Goal: Task Accomplishment & Management: Complete application form

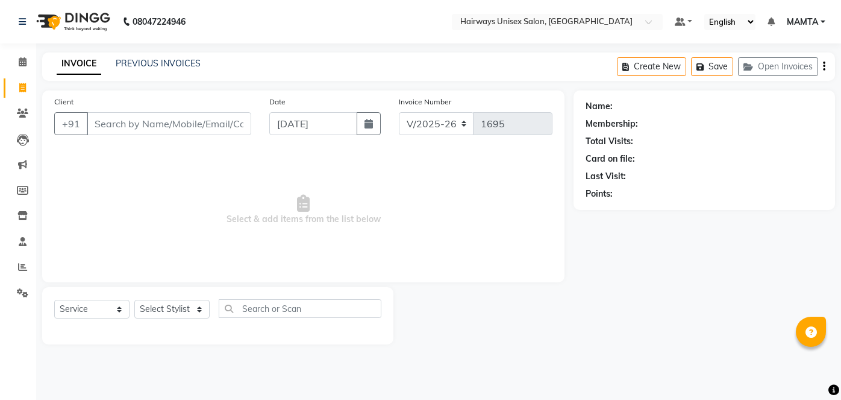
select select "8320"
select select "service"
click at [142, 134] on input "Client" at bounding box center [169, 123] width 165 height 23
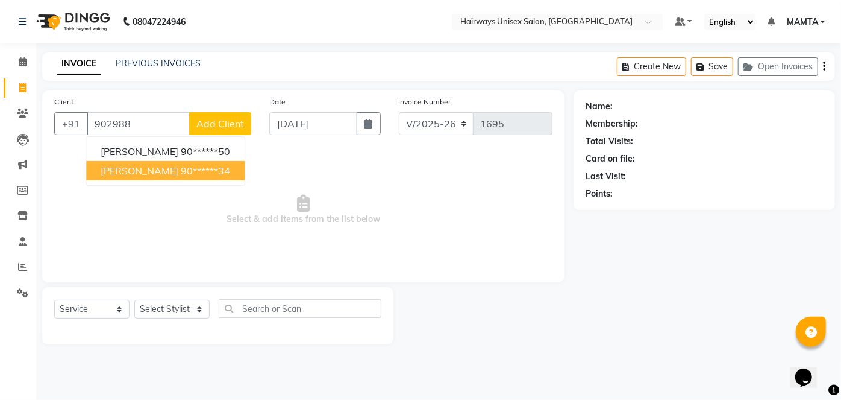
click at [147, 171] on span "[PERSON_NAME]" at bounding box center [140, 171] width 78 height 12
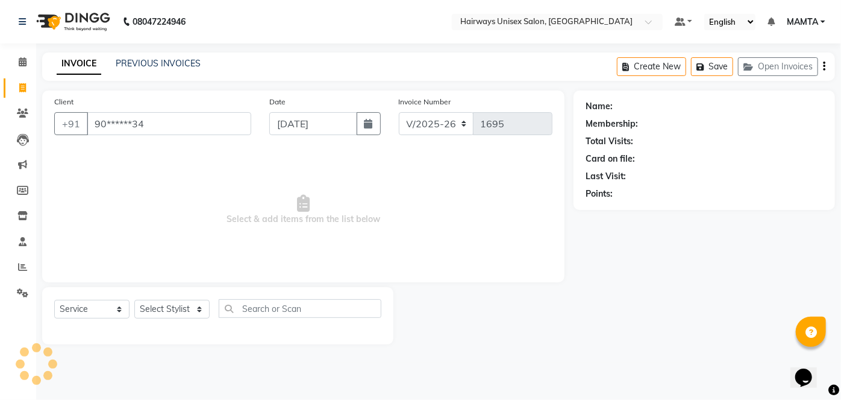
type input "90******34"
select select "1: Object"
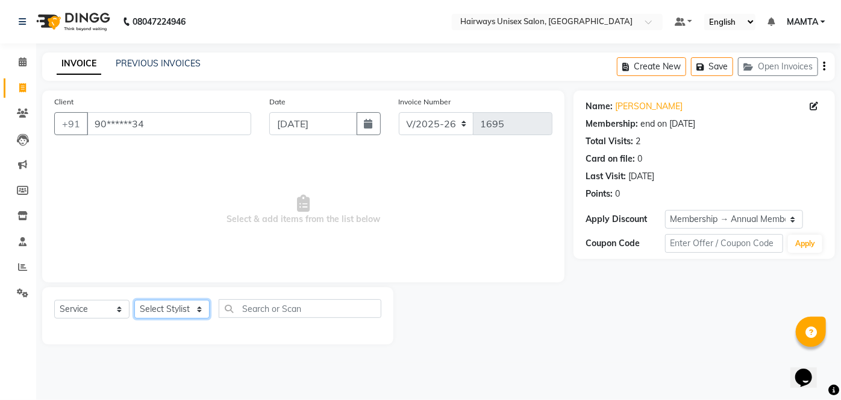
click at [188, 304] on select "Select Stylist [PERSON_NAME] [PERSON_NAME] [PERSON_NAME] MAMTA POOJA [PERSON_NA…" at bounding box center [171, 309] width 75 height 19
select select "80508"
click at [134, 300] on select "Select Stylist [PERSON_NAME] [PERSON_NAME] [PERSON_NAME] MAMTA POOJA [PERSON_NA…" at bounding box center [171, 309] width 75 height 19
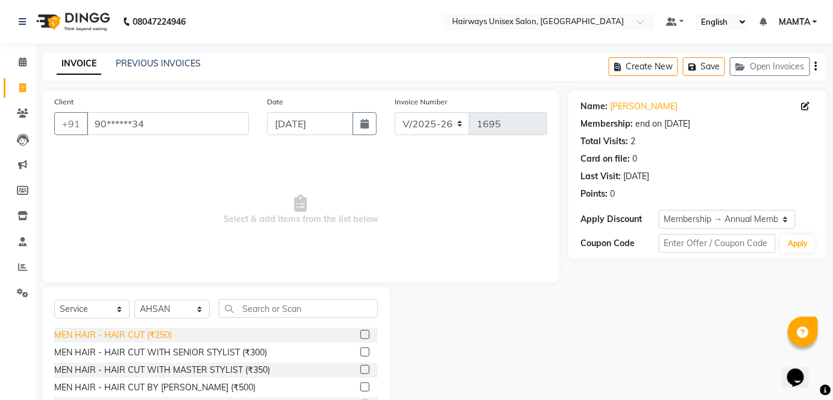
click at [152, 334] on div "MEN HAIR - HAIR CUT (₹250)" at bounding box center [113, 334] width 118 height 13
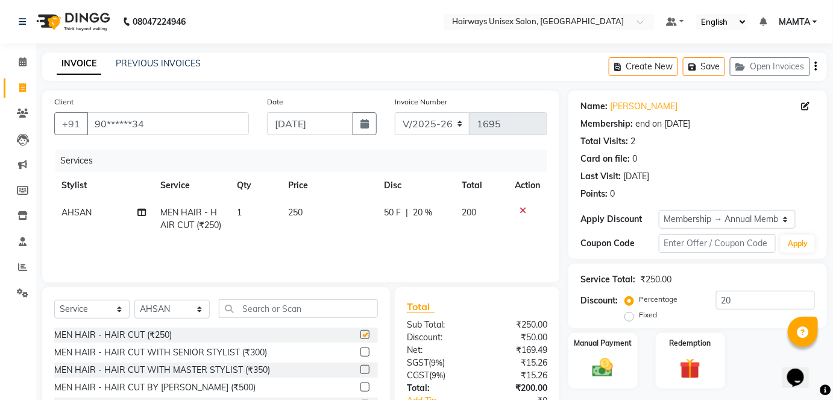
checkbox input "false"
click at [444, 128] on select "INV/25-26 V/2025-26" at bounding box center [432, 123] width 75 height 23
select select "8645"
click at [395, 112] on select "INV/25-26 V/2025-26" at bounding box center [432, 123] width 75 height 23
type input "0591"
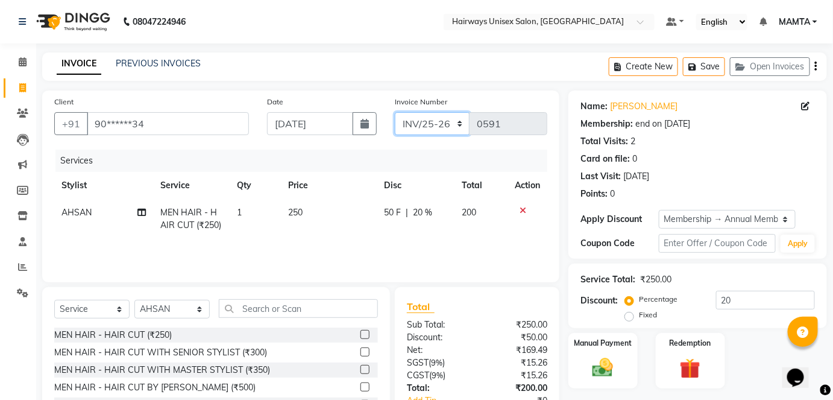
click at [450, 132] on select "INV/25-26 V/2025-26" at bounding box center [432, 123] width 75 height 23
select select "8320"
click at [395, 112] on select "INV/25-26 V/2025-26" at bounding box center [432, 123] width 75 height 23
type input "1695"
click at [814, 66] on div "Create New Save Open Invoices" at bounding box center [718, 66] width 218 height 28
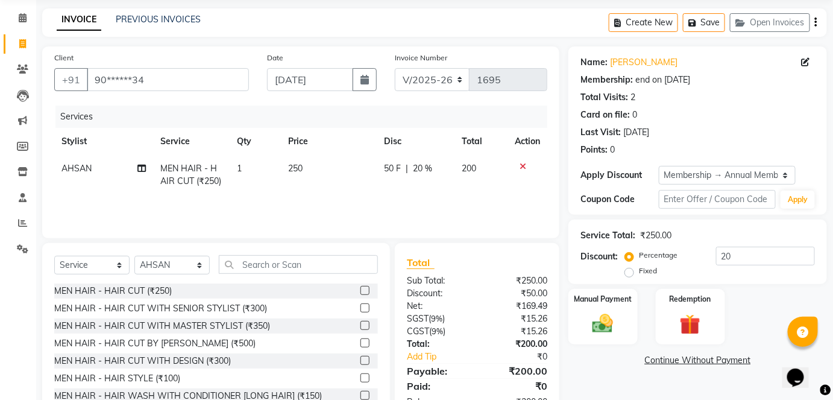
scroll to position [83, 0]
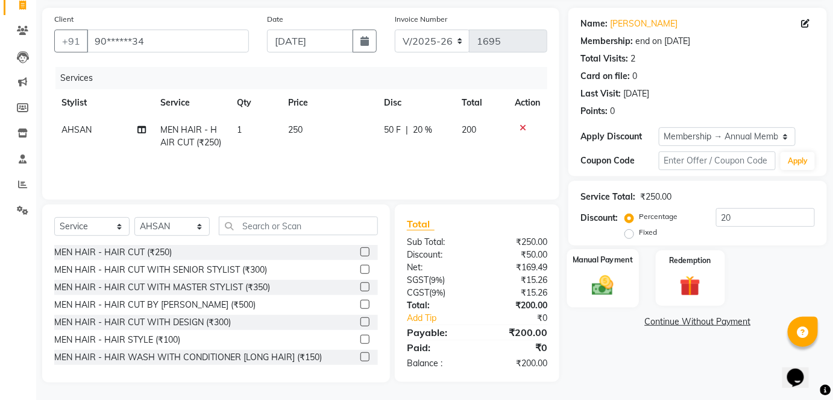
click at [592, 279] on img at bounding box center [602, 284] width 35 height 25
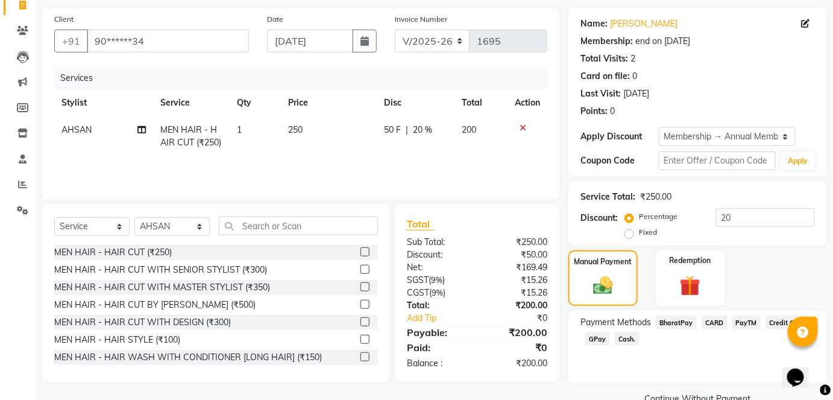
click at [594, 336] on span "GPay" at bounding box center [597, 338] width 25 height 14
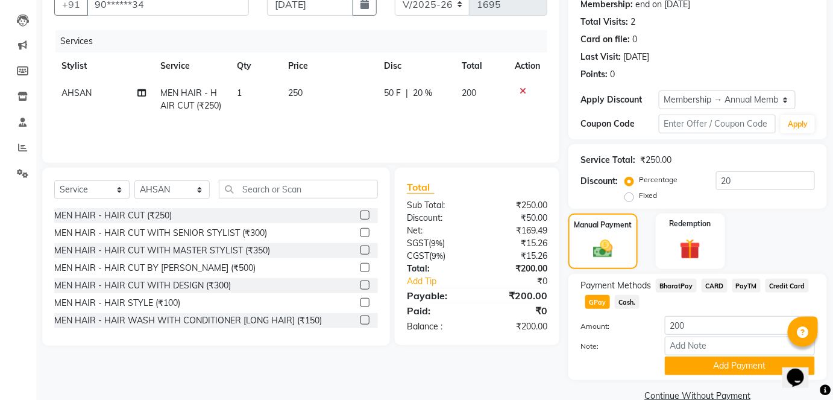
scroll to position [142, 0]
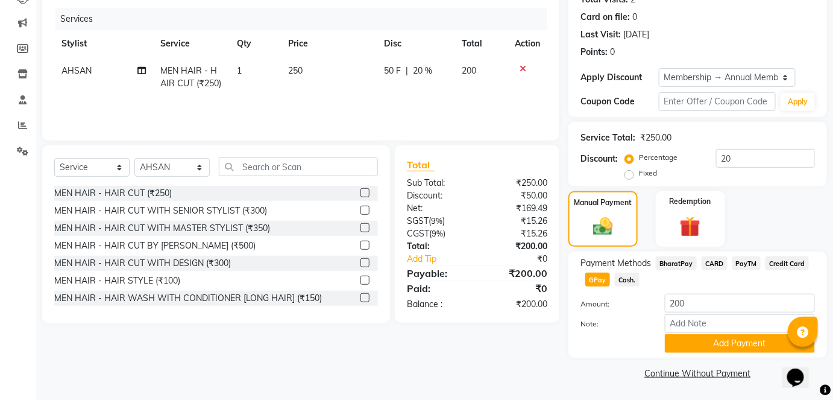
click at [715, 352] on div "Payment Methods BharatPay CARD PayTM Credit Card GPay Cash. Amount: 200 Note: A…" at bounding box center [697, 304] width 259 height 106
click at [689, 340] on button "Add Payment" at bounding box center [740, 343] width 150 height 19
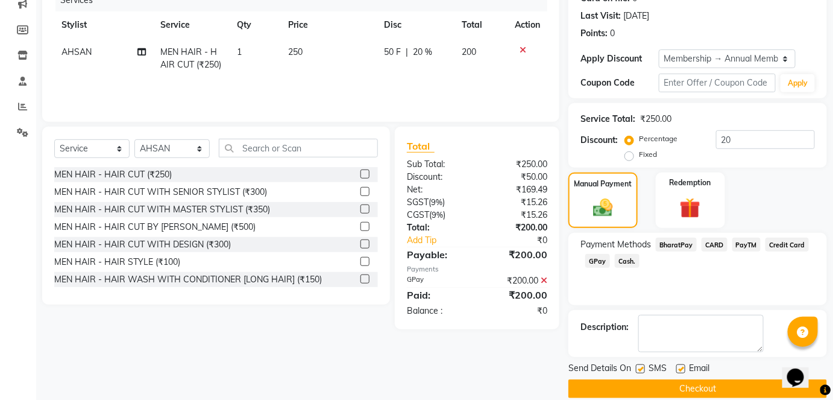
scroll to position [175, 0]
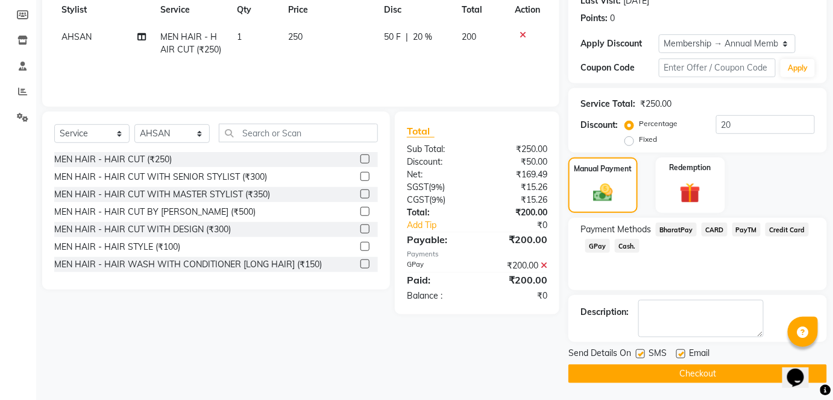
click at [639, 355] on label at bounding box center [640, 353] width 9 height 9
click at [639, 355] on input "checkbox" at bounding box center [640, 354] width 8 height 8
checkbox input "false"
click at [641, 367] on button "Checkout" at bounding box center [697, 373] width 259 height 19
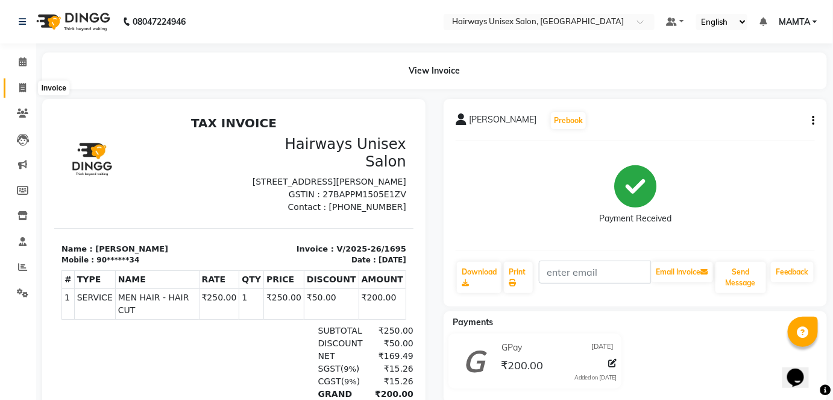
click at [22, 84] on icon at bounding box center [22, 87] width 7 height 9
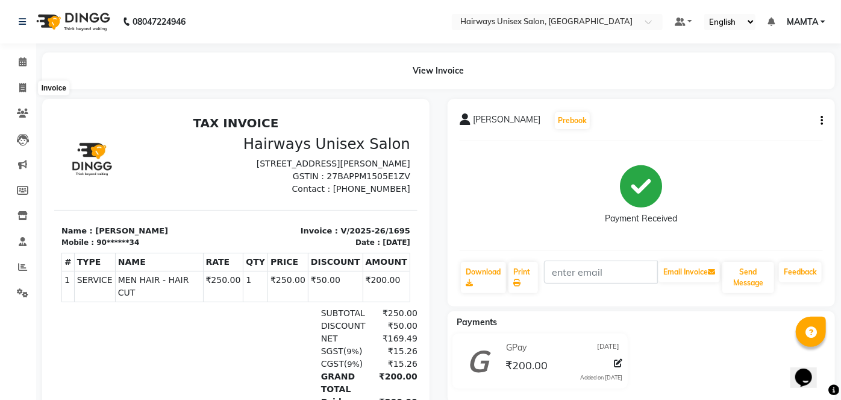
select select "8320"
select select "service"
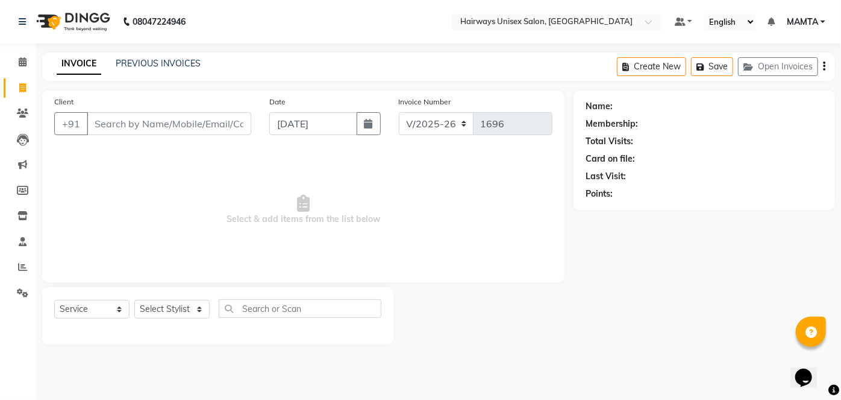
click at [215, 127] on input "Client" at bounding box center [169, 123] width 165 height 23
click at [184, 121] on input "Client" at bounding box center [169, 123] width 165 height 23
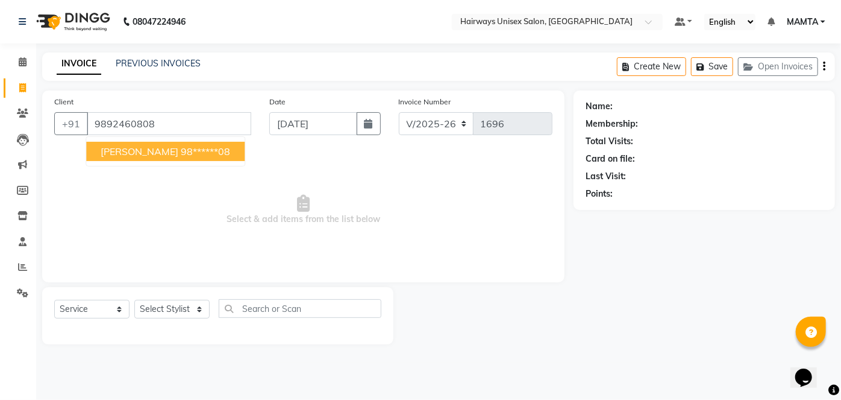
type input "9892460808"
select select "1: Object"
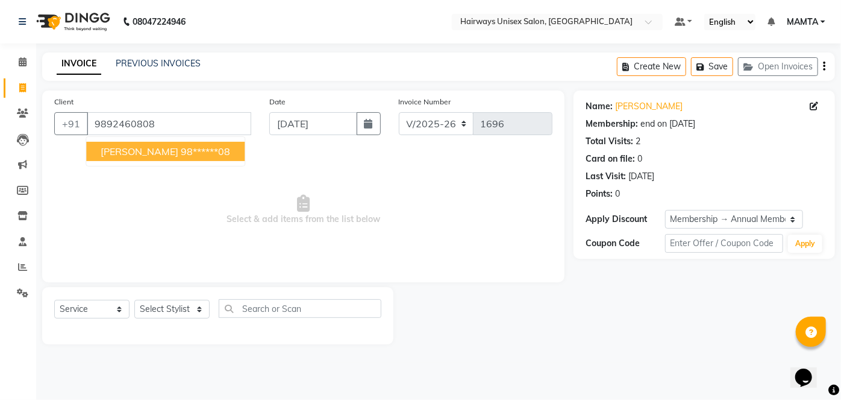
click at [149, 152] on span "[PERSON_NAME]" at bounding box center [140, 151] width 78 height 12
type input "98******08"
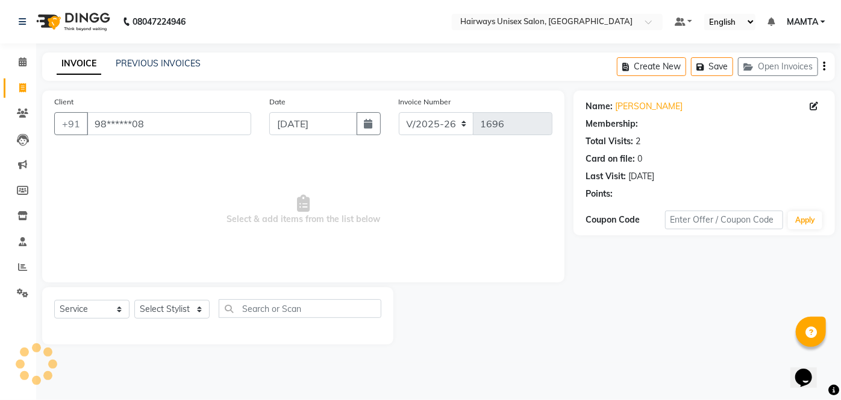
select select "1: Object"
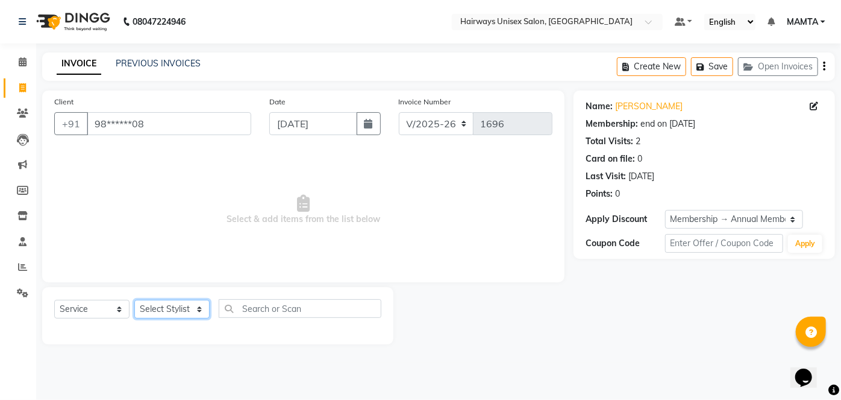
click at [179, 315] on select "Select Stylist [PERSON_NAME] [PERSON_NAME] [PERSON_NAME] MAMTA POOJA [PERSON_NA…" at bounding box center [171, 309] width 75 height 19
select select "81201"
click at [134, 300] on select "Select Stylist [PERSON_NAME] [PERSON_NAME] [PERSON_NAME] MAMTA POOJA [PERSON_NA…" at bounding box center [171, 309] width 75 height 19
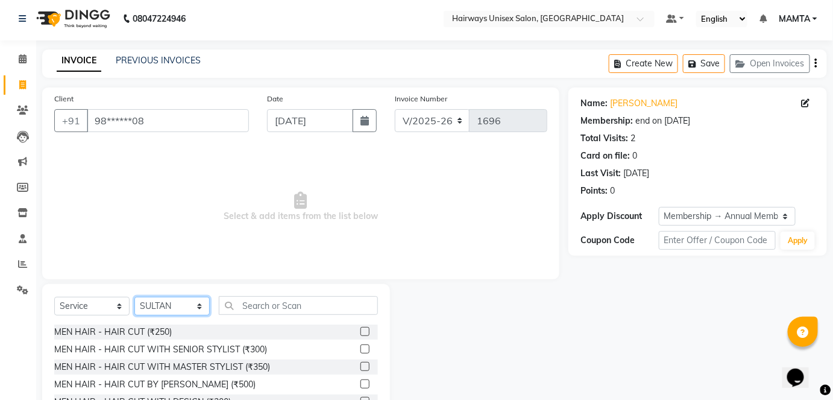
scroll to position [54, 0]
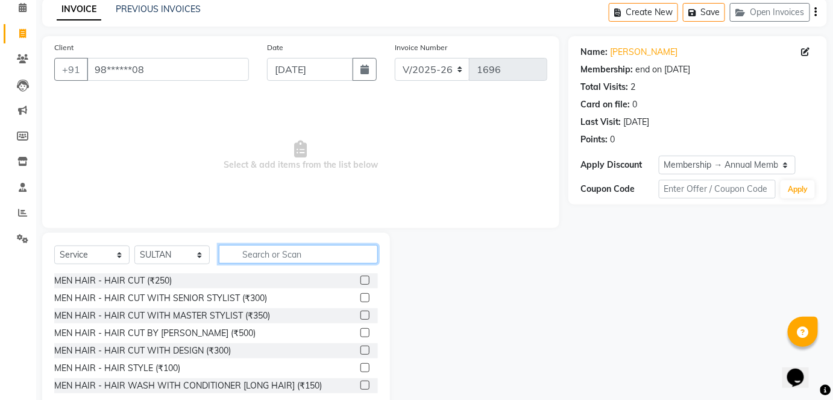
click at [319, 257] on input "text" at bounding box center [298, 254] width 159 height 19
click at [313, 249] on input "text" at bounding box center [298, 254] width 159 height 19
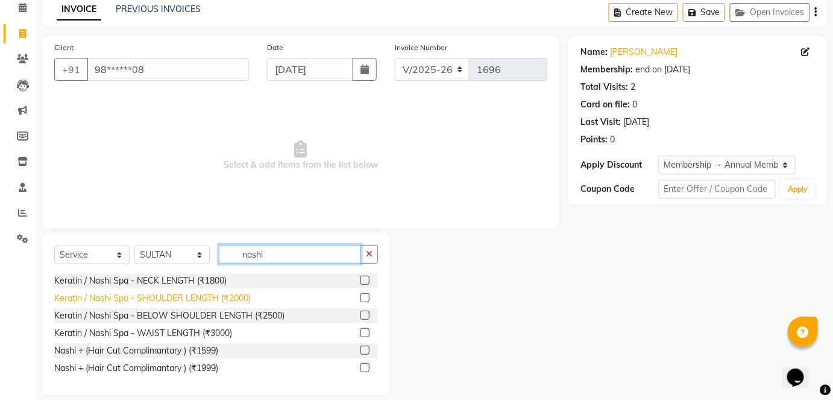
type input "nashi"
click at [170, 296] on div "Keratin / Nashi Spa - SHOULDER LENGTH (₹2000)" at bounding box center [152, 298] width 196 height 13
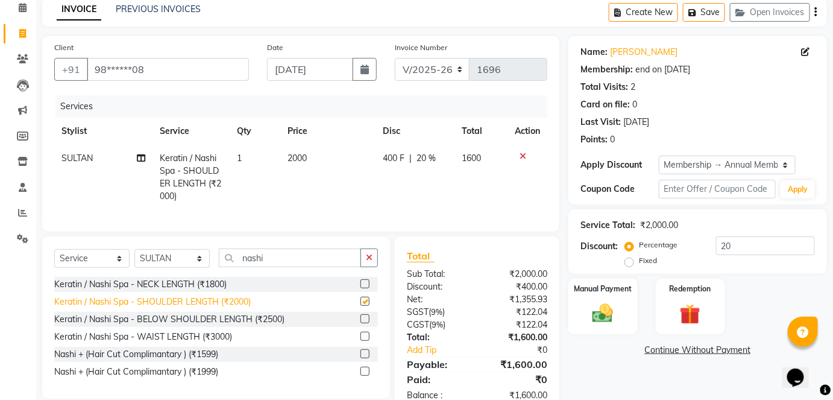
checkbox input "false"
click at [523, 152] on icon at bounding box center [522, 156] width 7 height 8
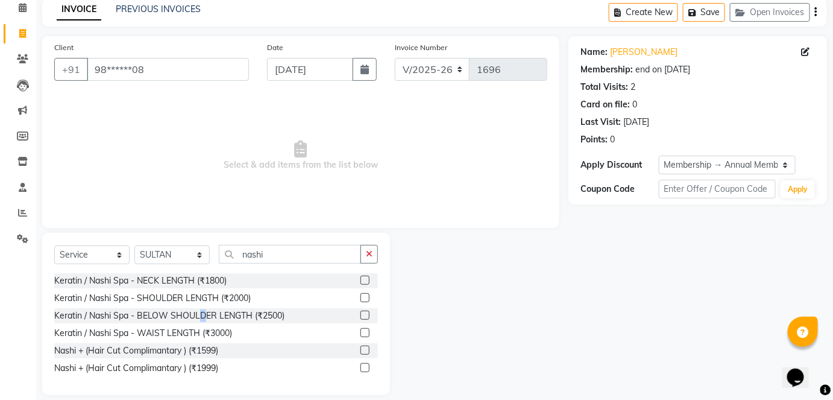
drag, startPoint x: 202, startPoint y: 312, endPoint x: 246, endPoint y: 299, distance: 45.4
click at [204, 312] on div "Keratin / Nashi Spa - BELOW SHOULDER LENGTH (₹2500)" at bounding box center [169, 315] width 230 height 13
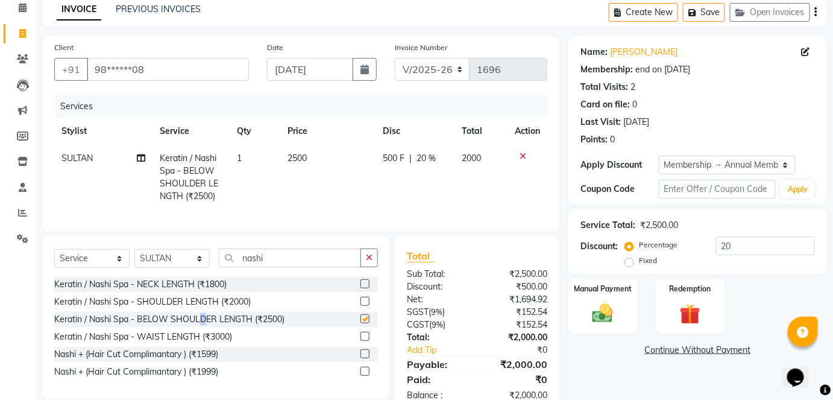
checkbox input "false"
click at [317, 156] on td "2500" at bounding box center [328, 177] width 95 height 65
select select "81201"
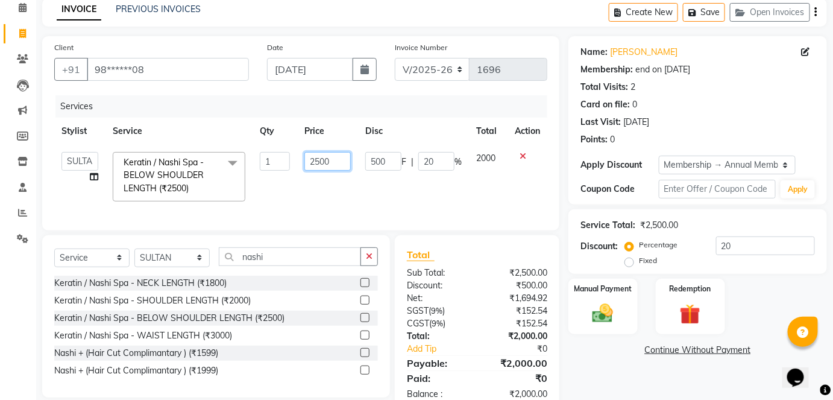
click at [315, 159] on input "2500" at bounding box center [327, 161] width 46 height 19
type input "1500"
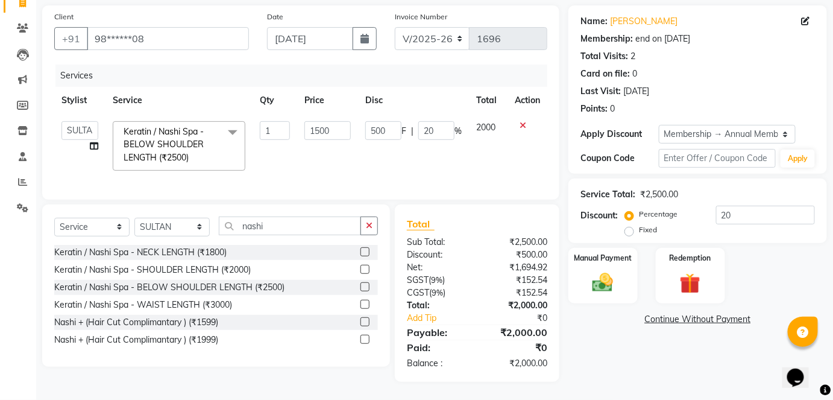
click at [467, 158] on tr "[PERSON_NAME] [PERSON_NAME] [PERSON_NAME] MAMTA POOJA [PERSON_NAME][DATE] [PERS…" at bounding box center [300, 146] width 493 height 64
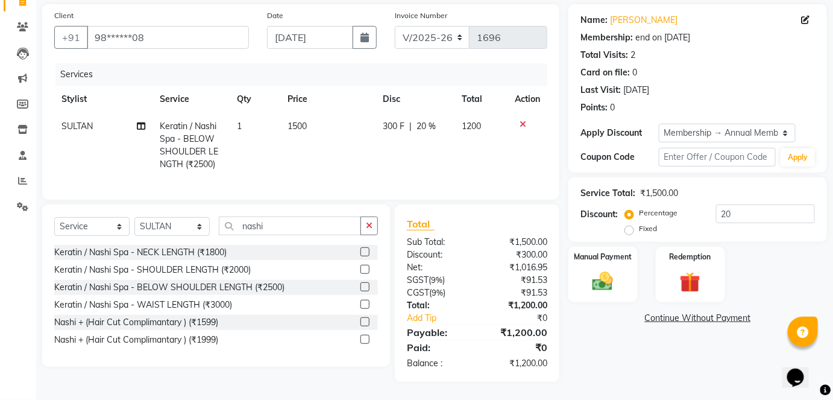
click at [421, 120] on span "20 %" at bounding box center [426, 126] width 19 height 13
select select "81201"
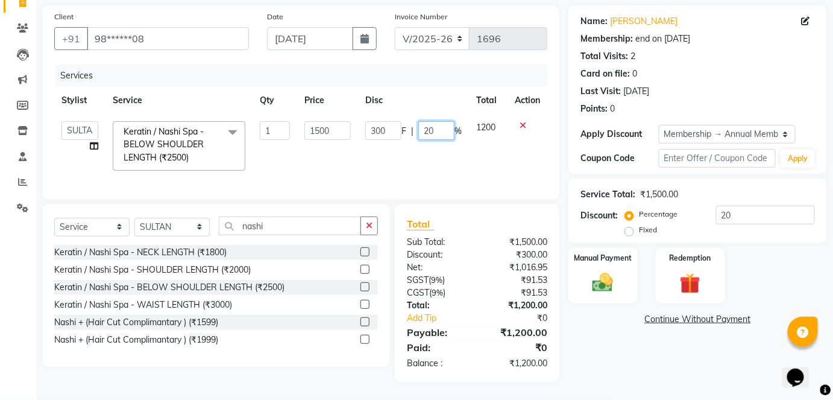
click at [427, 121] on input "20" at bounding box center [436, 130] width 36 height 19
type input "0"
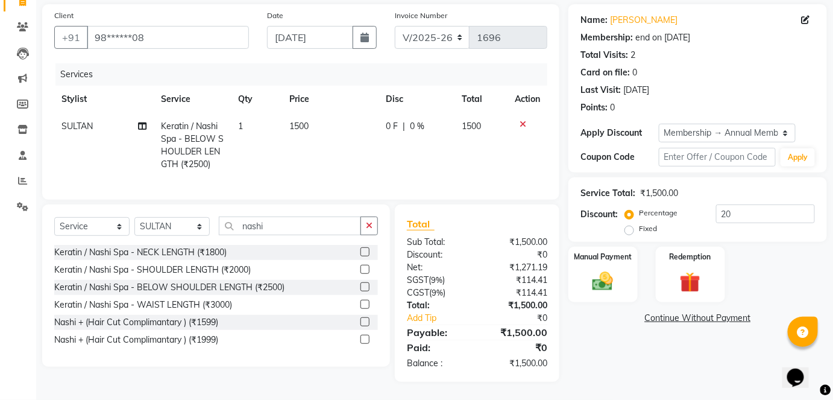
click at [317, 116] on td "1500" at bounding box center [331, 145] width 96 height 65
select select "81201"
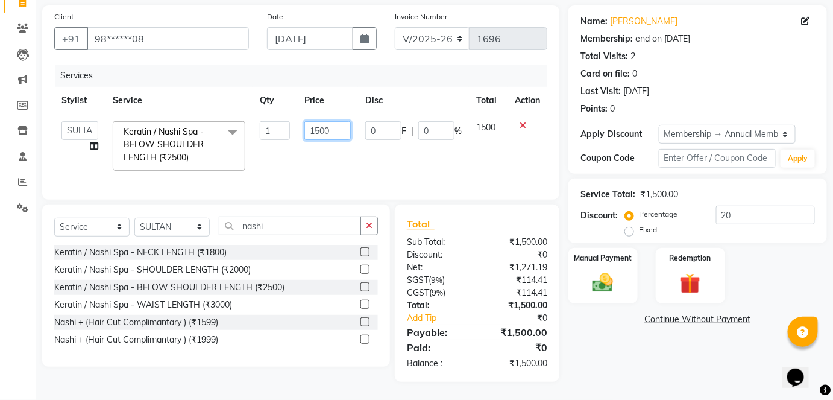
click at [328, 121] on input "1500" at bounding box center [327, 130] width 46 height 19
type input "1"
type input "1770"
click at [498, 169] on td "1500" at bounding box center [488, 146] width 39 height 64
select select "81201"
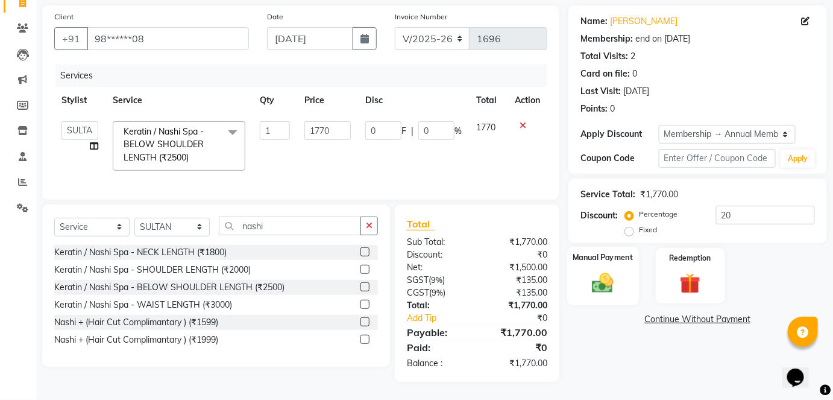
click at [620, 278] on img at bounding box center [602, 282] width 35 height 25
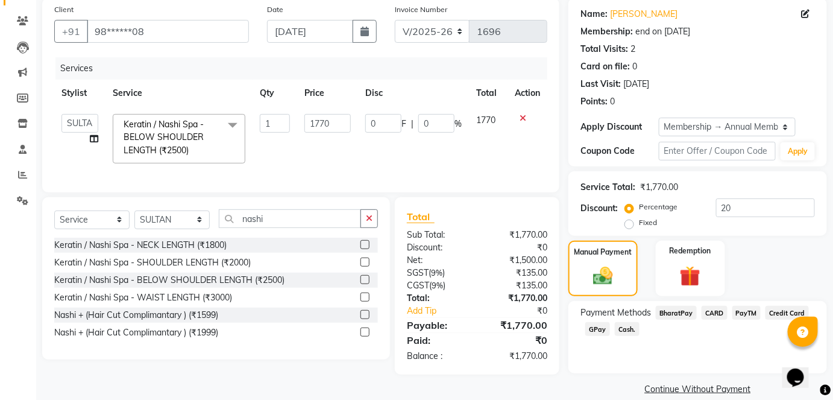
click at [628, 330] on span "Cash." at bounding box center [627, 329] width 25 height 14
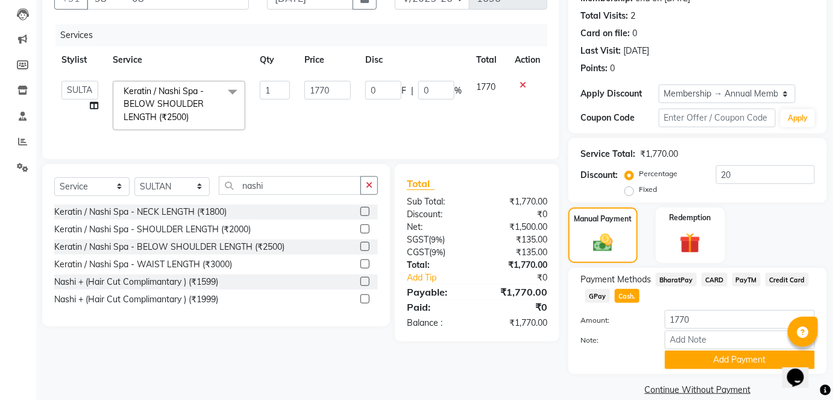
scroll to position [142, 0]
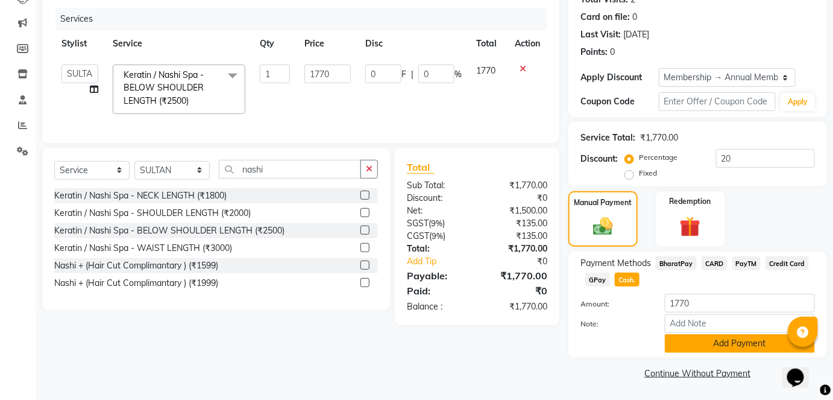
click at [688, 345] on button "Add Payment" at bounding box center [740, 343] width 150 height 19
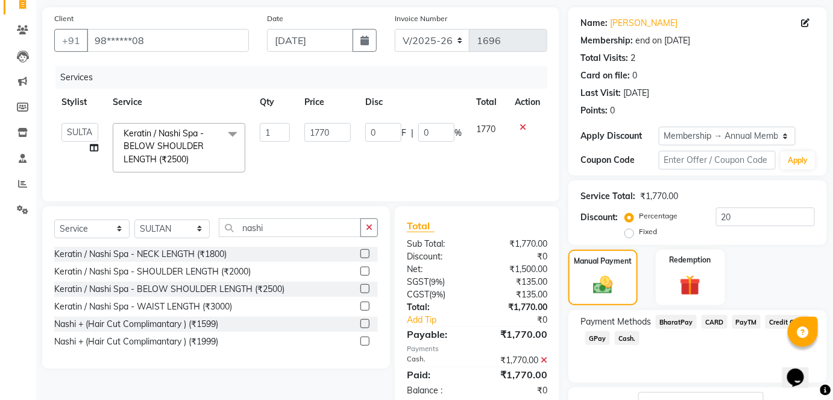
scroll to position [0, 0]
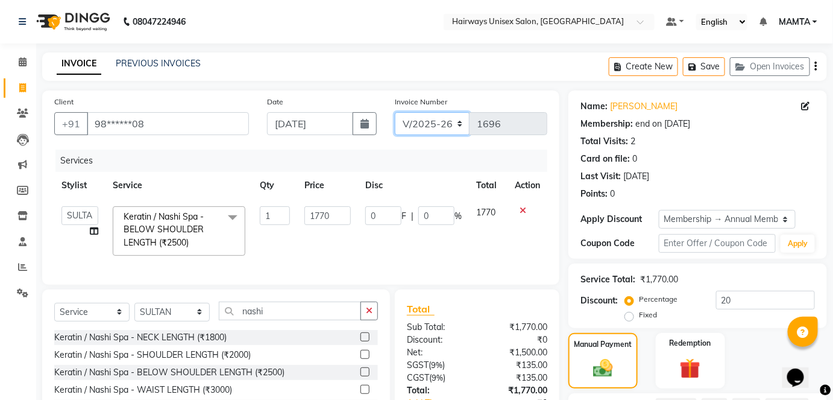
click at [424, 126] on select "INV/25-26 V/2025-26" at bounding box center [432, 123] width 75 height 23
select select "8645"
click at [395, 112] on select "INV/25-26 V/2025-26" at bounding box center [432, 123] width 75 height 23
type input "0591"
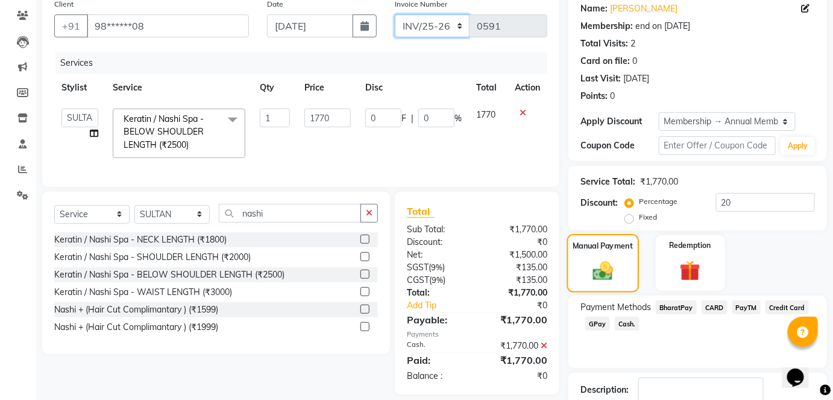
scroll to position [164, 0]
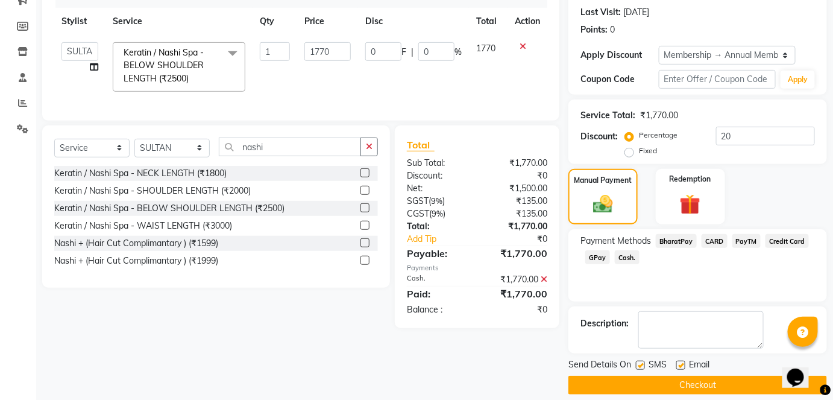
click at [630, 254] on span "Cash." at bounding box center [627, 257] width 25 height 14
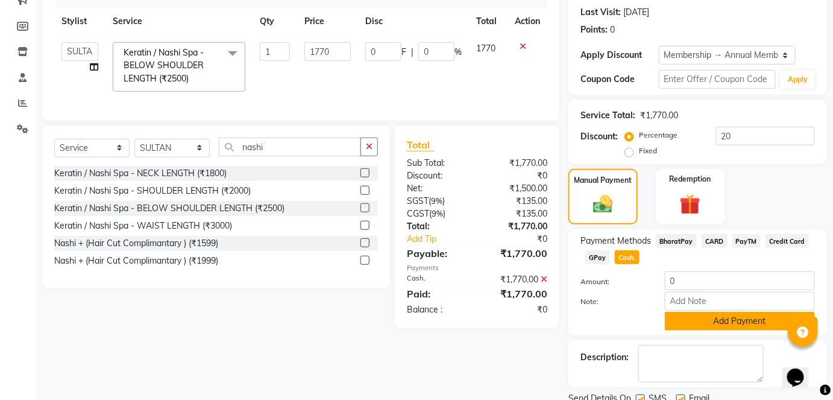
click at [692, 320] on button "Add Payment" at bounding box center [740, 321] width 150 height 19
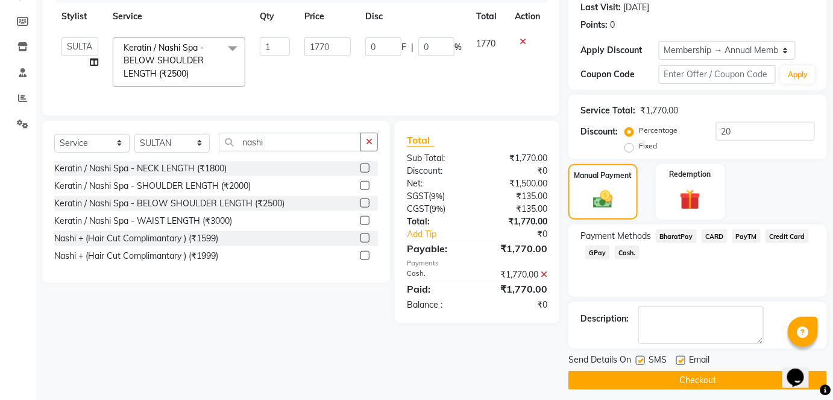
scroll to position [175, 0]
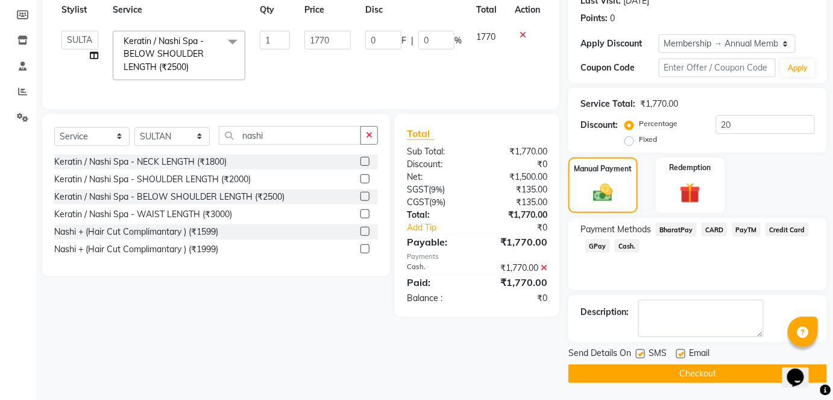
click at [642, 351] on label at bounding box center [640, 353] width 9 height 9
click at [642, 351] on input "checkbox" at bounding box center [640, 354] width 8 height 8
checkbox input "false"
click at [645, 369] on button "Checkout" at bounding box center [697, 373] width 259 height 19
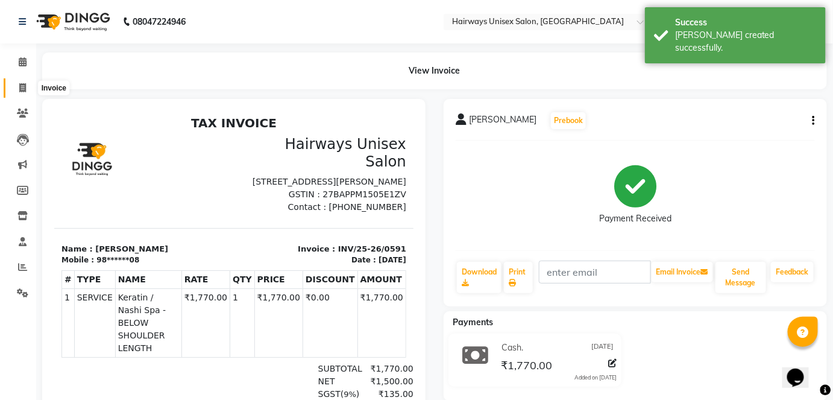
click at [20, 86] on icon at bounding box center [22, 87] width 7 height 9
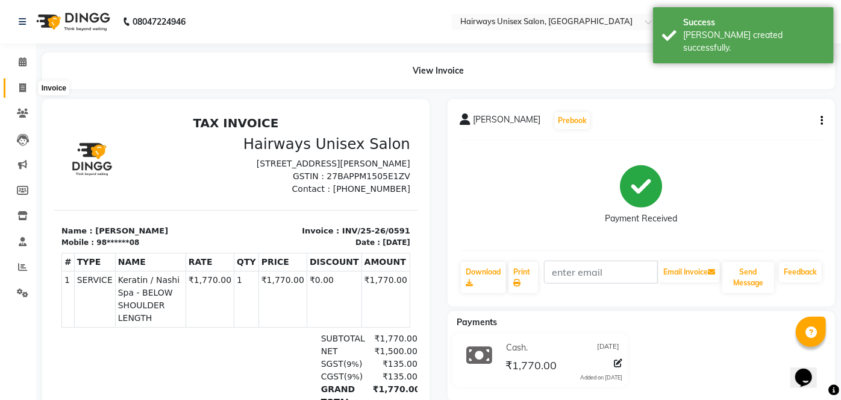
select select "8320"
select select "service"
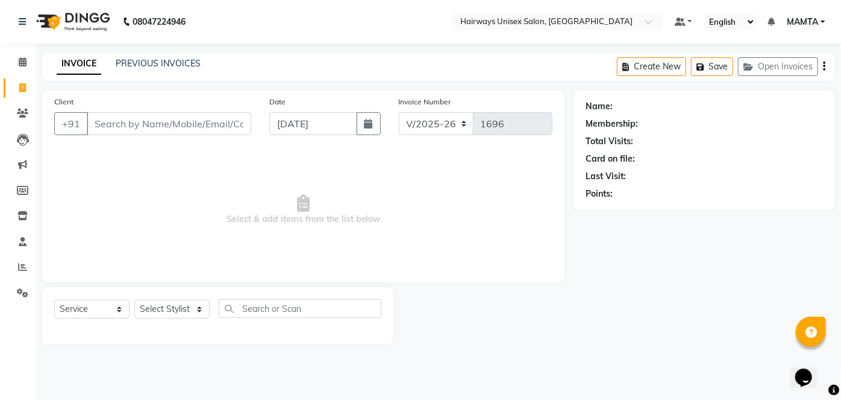
click at [201, 122] on input "Client" at bounding box center [169, 123] width 165 height 23
click at [207, 132] on input "Client" at bounding box center [169, 123] width 165 height 23
click at [196, 122] on input "Client" at bounding box center [169, 123] width 165 height 23
type input "9930933309"
click at [215, 122] on span "Add Client" at bounding box center [220, 124] width 48 height 12
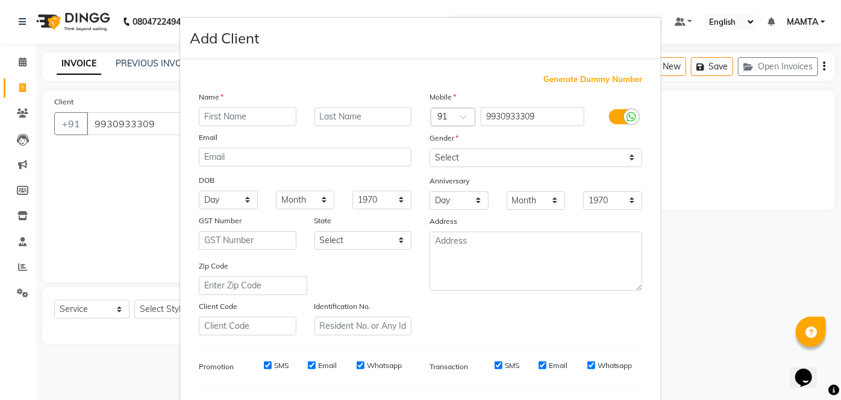
click at [242, 113] on input "text" at bounding box center [248, 116] width 98 height 19
type input "s"
type input "[PERSON_NAME]"
click at [362, 117] on input "text" at bounding box center [364, 116] width 98 height 19
click at [396, 118] on input "text" at bounding box center [364, 116] width 98 height 19
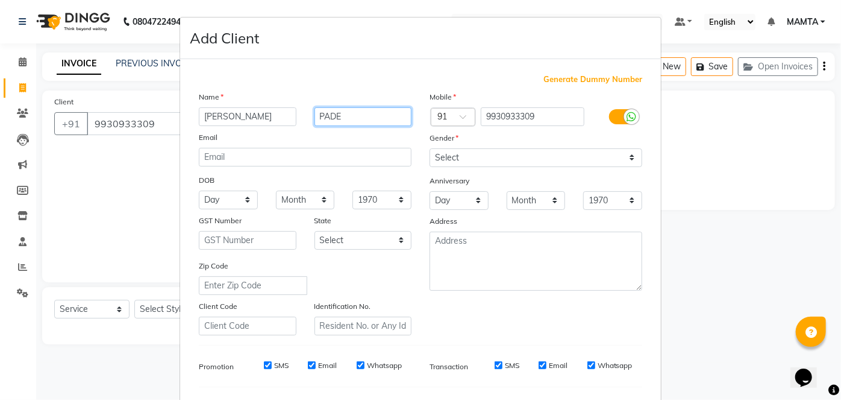
type input "PADE"
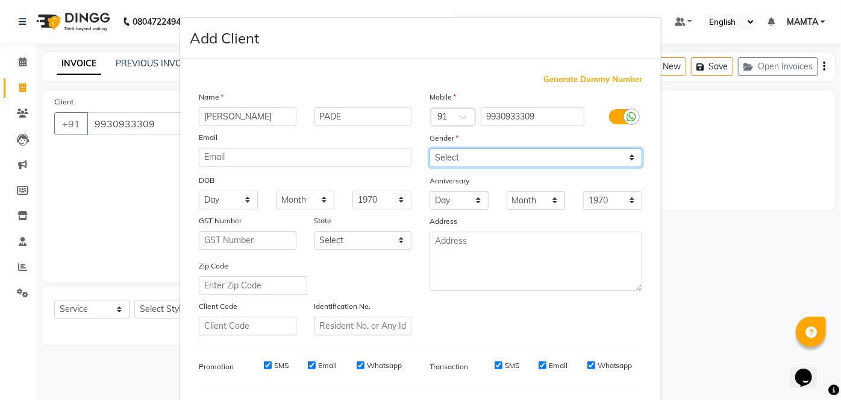
click at [445, 149] on select "Select [DEMOGRAPHIC_DATA] [DEMOGRAPHIC_DATA] Other Prefer Not To Say" at bounding box center [536, 157] width 213 height 19
select select "[DEMOGRAPHIC_DATA]"
click at [430, 148] on select "Select [DEMOGRAPHIC_DATA] [DEMOGRAPHIC_DATA] Other Prefer Not To Say" at bounding box center [536, 157] width 213 height 19
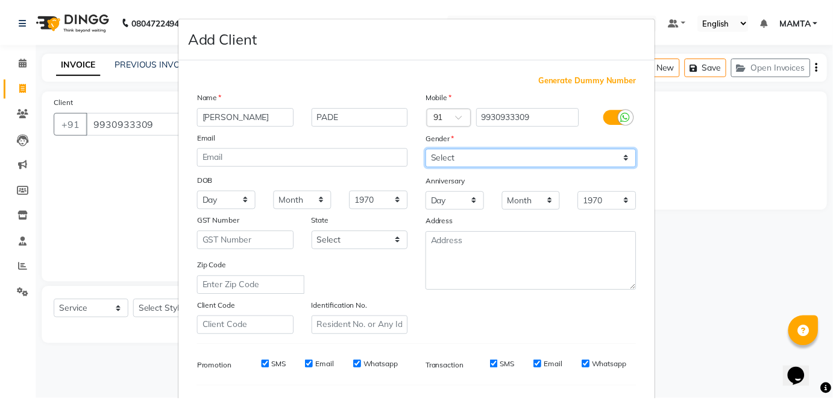
scroll to position [155, 0]
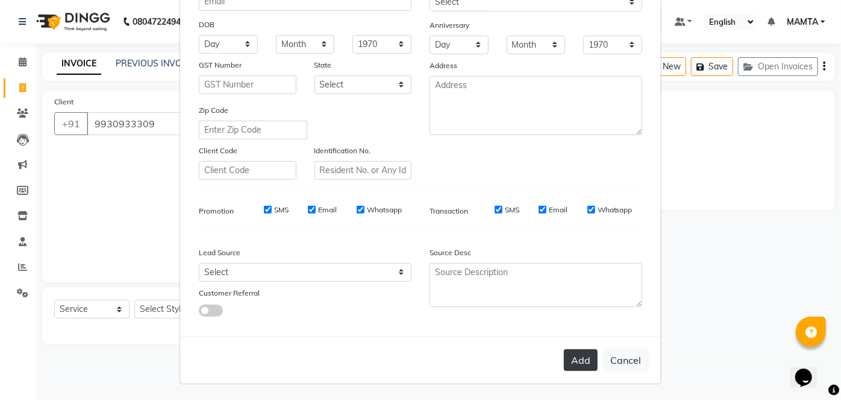
click at [572, 365] on button "Add" at bounding box center [581, 360] width 34 height 22
type input "99******09"
select select
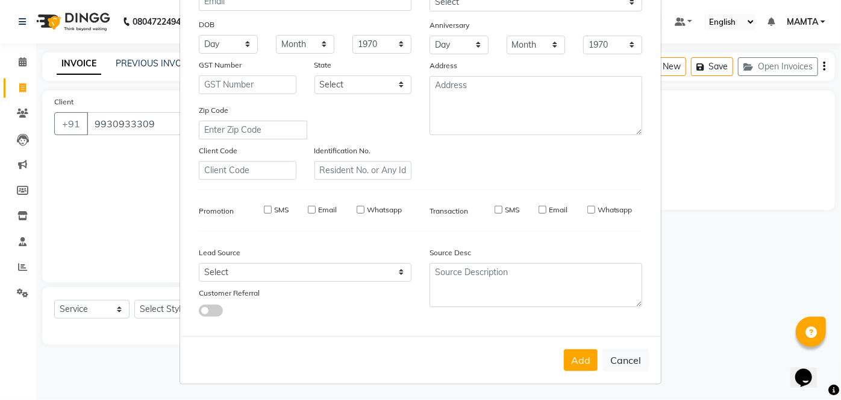
select select
checkbox input "false"
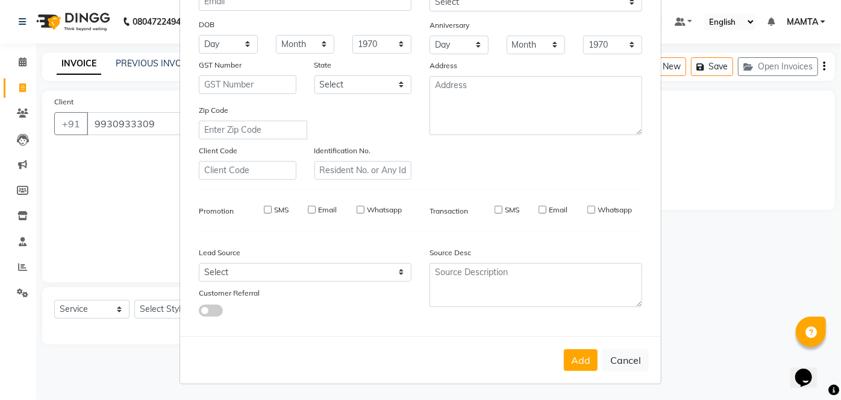
checkbox input "false"
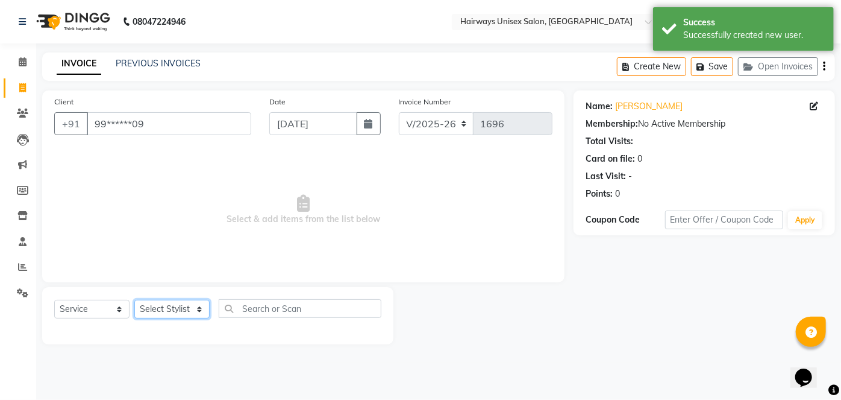
click at [164, 309] on select "Select Stylist [PERSON_NAME] [PERSON_NAME] [PERSON_NAME] MAMTA POOJA [PERSON_NA…" at bounding box center [171, 309] width 75 height 19
select select "80856"
click at [134, 300] on select "Select Stylist [PERSON_NAME] [PERSON_NAME] [PERSON_NAME] MAMTA POOJA [PERSON_NA…" at bounding box center [171, 309] width 75 height 19
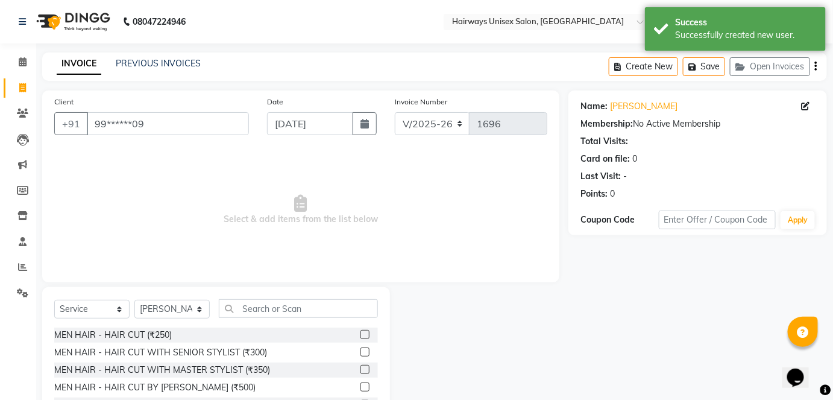
click at [174, 336] on div "MEN HAIR - HAIR CUT (₹250)" at bounding box center [216, 334] width 324 height 15
drag, startPoint x: 125, startPoint y: 331, endPoint x: 127, endPoint y: 315, distance: 15.7
click at [125, 331] on div "MEN HAIR - HAIR CUT (₹250)" at bounding box center [113, 334] width 118 height 13
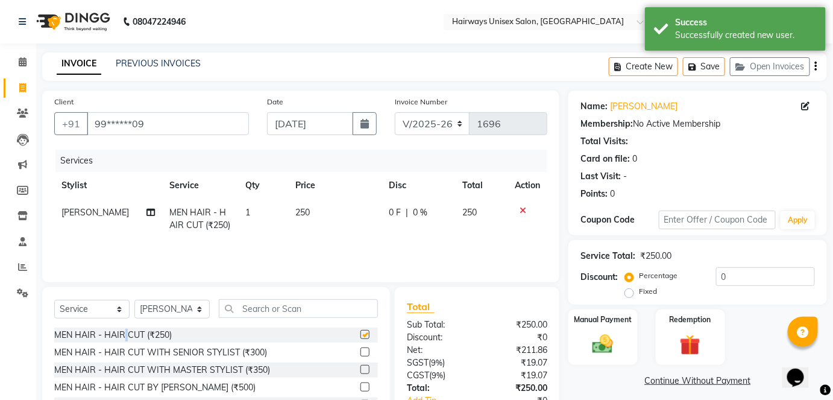
checkbox input "false"
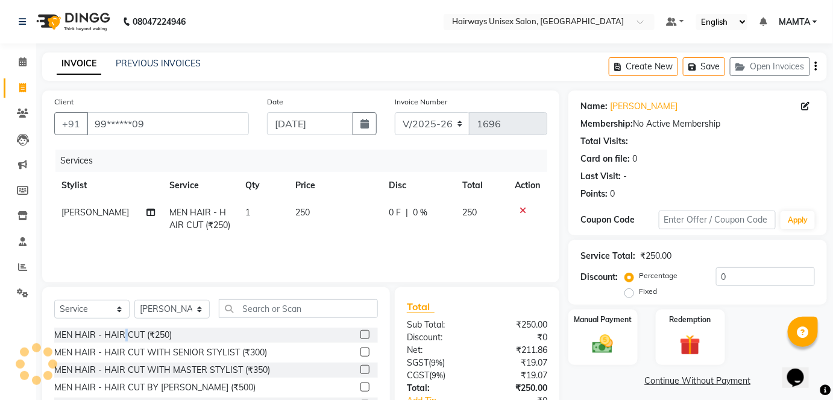
click at [815, 66] on icon "button" at bounding box center [816, 66] width 2 height 1
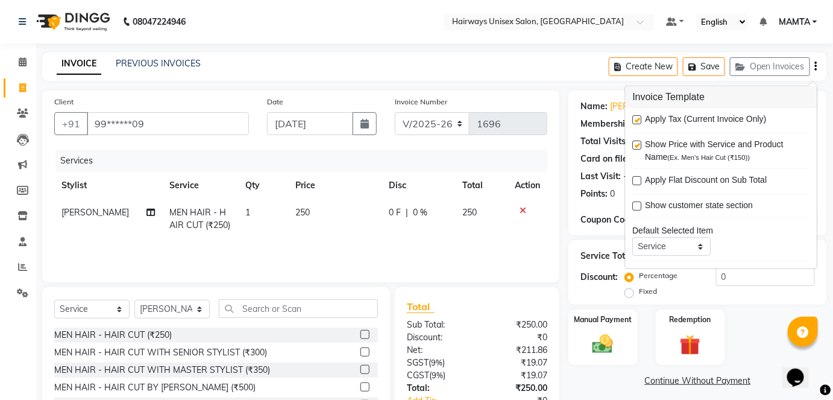
click at [636, 119] on label at bounding box center [637, 119] width 9 height 9
click at [636, 119] on input "checkbox" at bounding box center [637, 120] width 8 height 8
checkbox input "false"
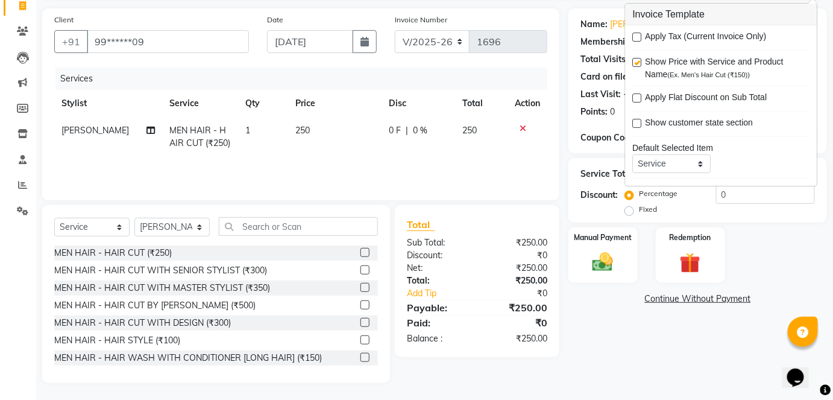
scroll to position [83, 0]
click at [610, 269] on img at bounding box center [602, 261] width 35 height 25
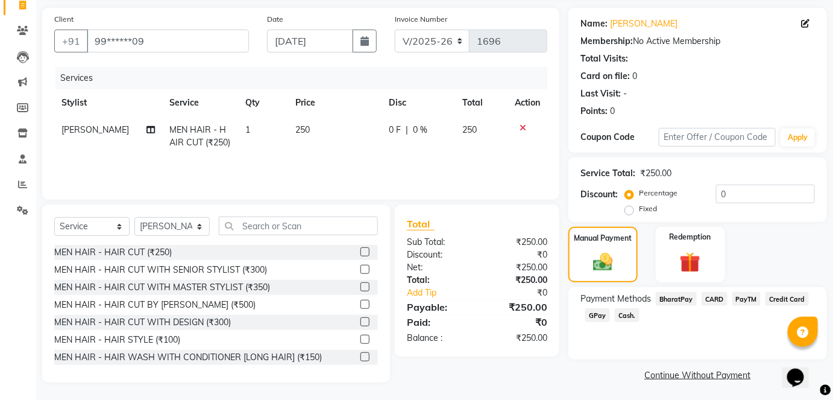
click at [604, 314] on span "GPay" at bounding box center [597, 315] width 25 height 14
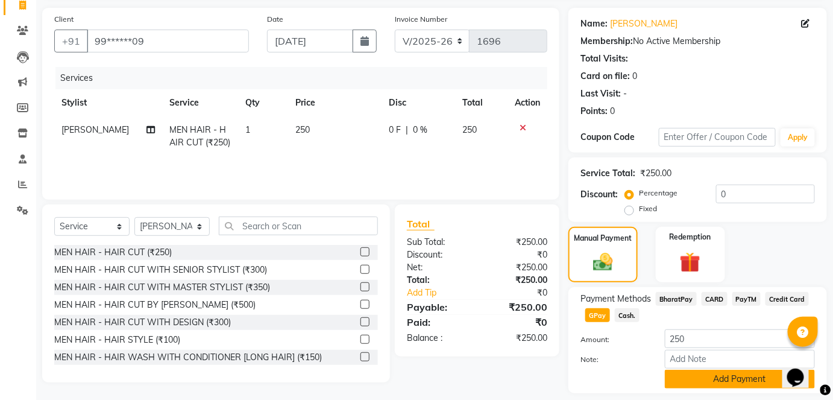
click at [713, 375] on button "Add Payment" at bounding box center [740, 378] width 150 height 19
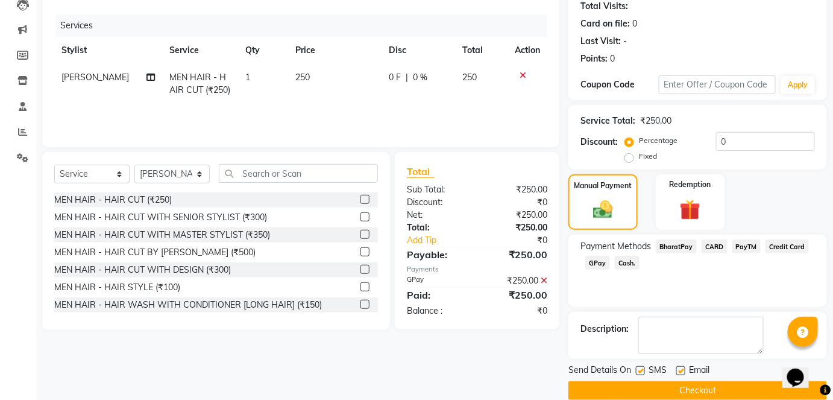
scroll to position [137, 0]
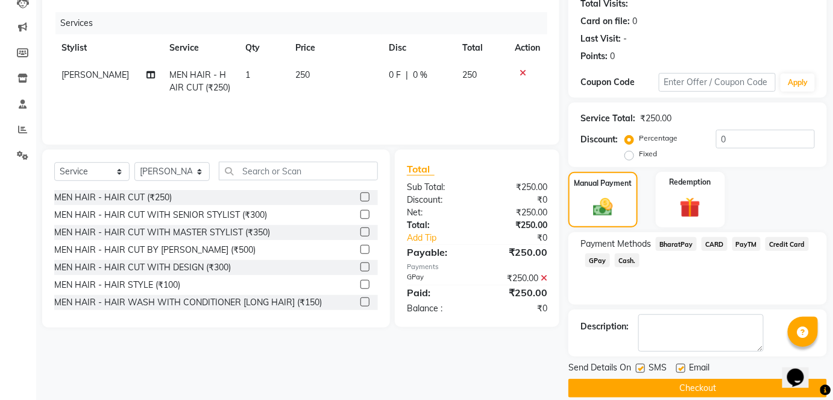
click at [639, 366] on label at bounding box center [640, 367] width 9 height 9
click at [639, 366] on input "checkbox" at bounding box center [640, 369] width 8 height 8
checkbox input "false"
click at [629, 387] on button "Checkout" at bounding box center [697, 387] width 259 height 19
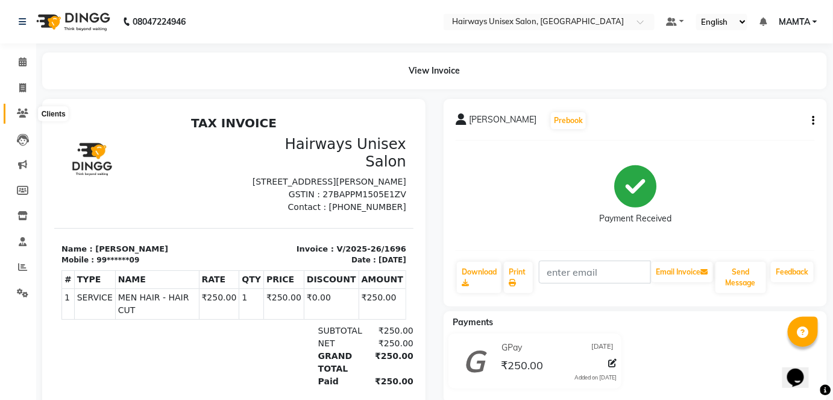
click at [27, 113] on icon at bounding box center [22, 112] width 11 height 9
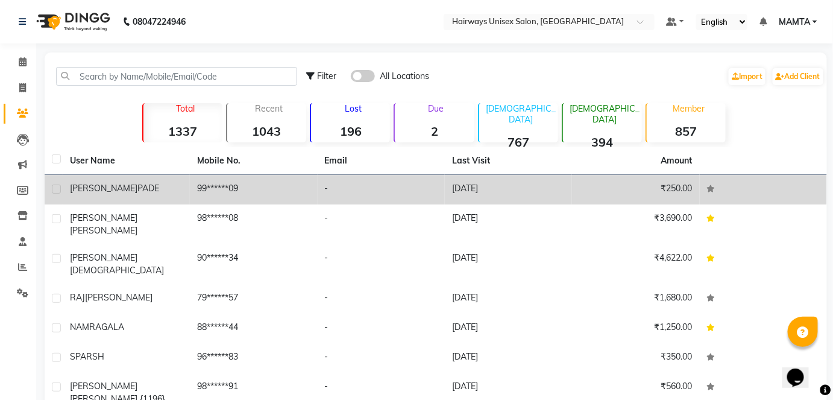
click at [168, 190] on div "[PERSON_NAME]" at bounding box center [126, 188] width 113 height 13
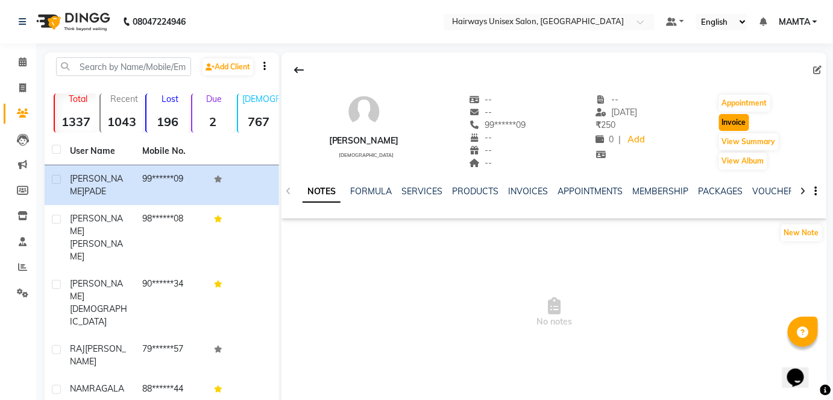
click at [744, 119] on button "Invoice" at bounding box center [734, 122] width 30 height 17
select select "8320"
select select "service"
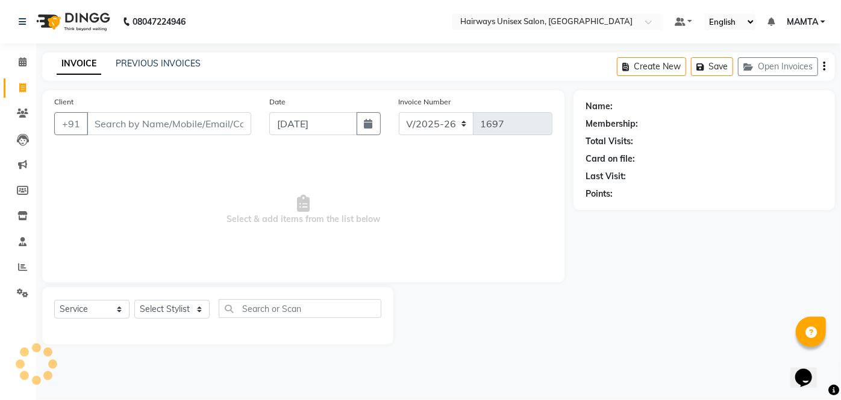
type input "99******09"
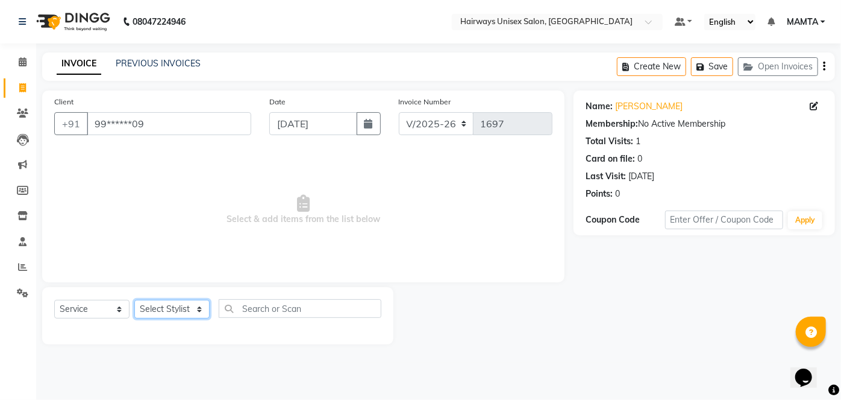
click at [162, 306] on select "Select Stylist [PERSON_NAME] [PERSON_NAME] [PERSON_NAME] MAMTA POOJA [PERSON_NA…" at bounding box center [171, 309] width 75 height 19
select select "80856"
click at [134, 300] on select "Select Stylist [PERSON_NAME] [PERSON_NAME] [PERSON_NAME] MAMTA POOJA [PERSON_NA…" at bounding box center [171, 309] width 75 height 19
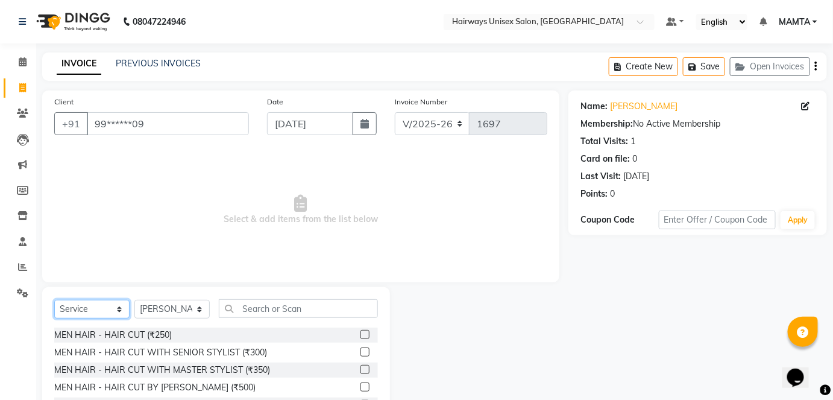
click at [90, 306] on select "Select Service Product Membership Package Voucher Prepaid Gift Card" at bounding box center [91, 309] width 75 height 19
click at [54, 300] on select "Select Service Product Membership Package Voucher Prepaid Gift Card" at bounding box center [91, 309] width 75 height 19
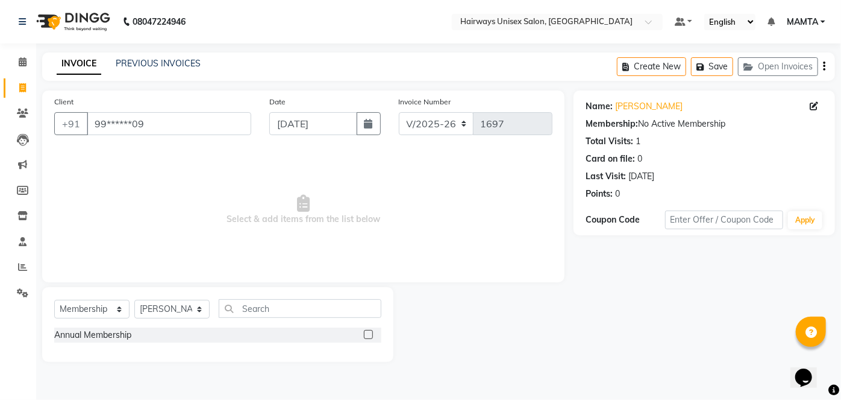
click at [369, 334] on label at bounding box center [368, 334] width 9 height 9
click at [369, 334] on input "checkbox" at bounding box center [368, 335] width 8 height 8
select select "select"
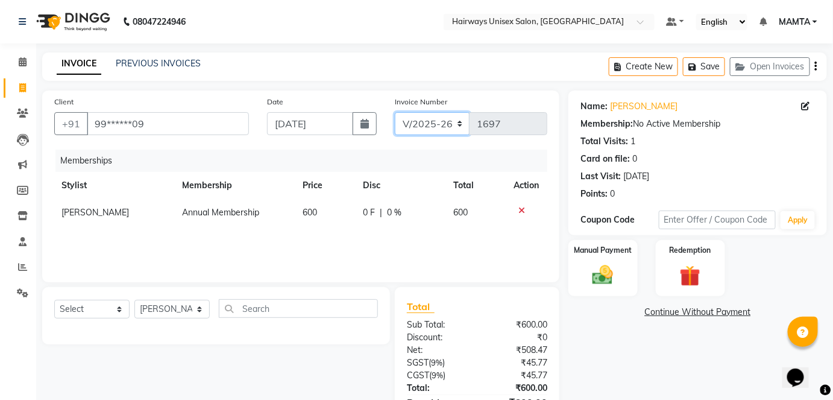
click at [435, 130] on select "INV/25-26 V/2025-26" at bounding box center [432, 123] width 75 height 23
select select "8645"
click at [395, 112] on select "INV/25-26 V/2025-26" at bounding box center [432, 123] width 75 height 23
type input "0592"
click at [597, 286] on img at bounding box center [602, 275] width 35 height 25
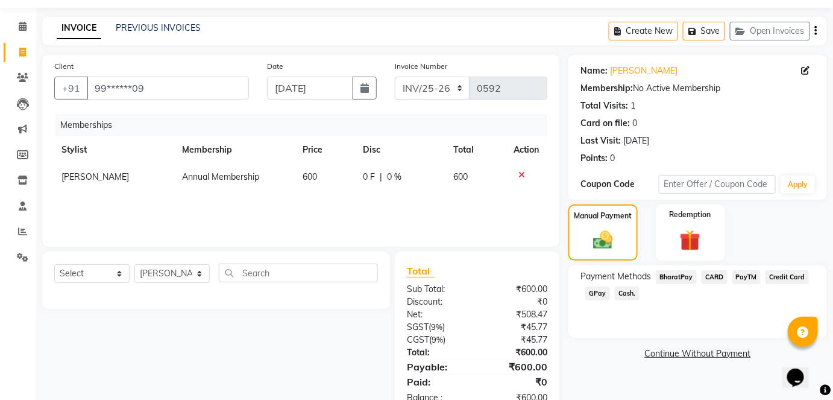
scroll to position [69, 0]
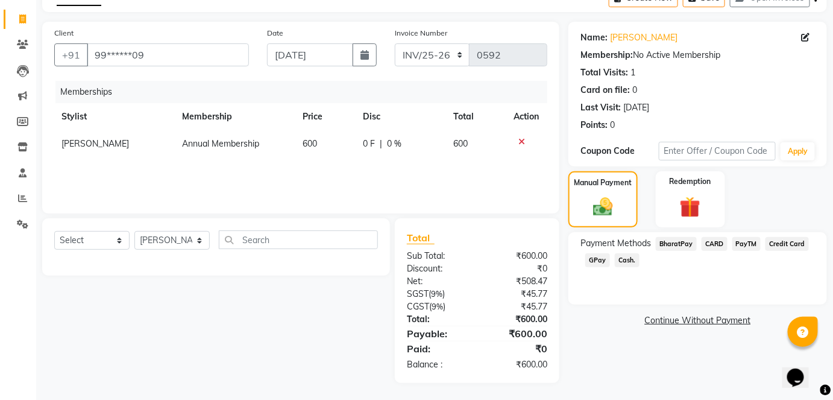
click at [627, 260] on span "Cash." at bounding box center [627, 260] width 25 height 14
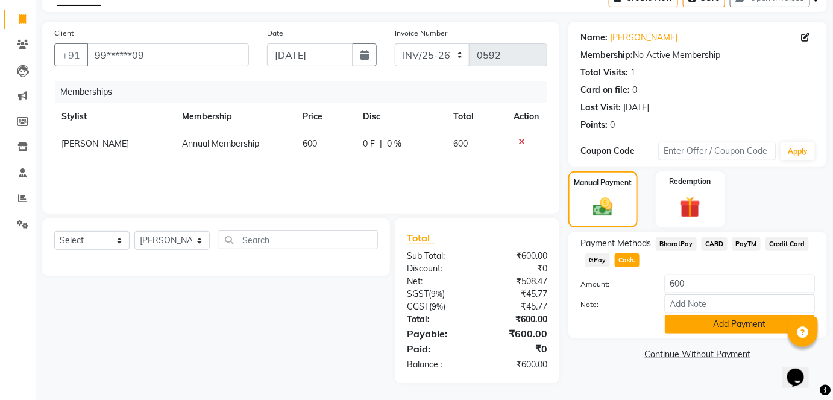
click at [671, 328] on button "Add Payment" at bounding box center [740, 324] width 150 height 19
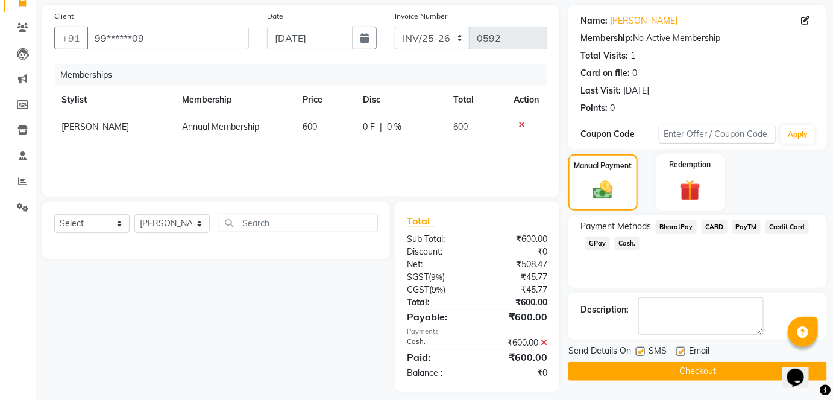
scroll to position [94, 0]
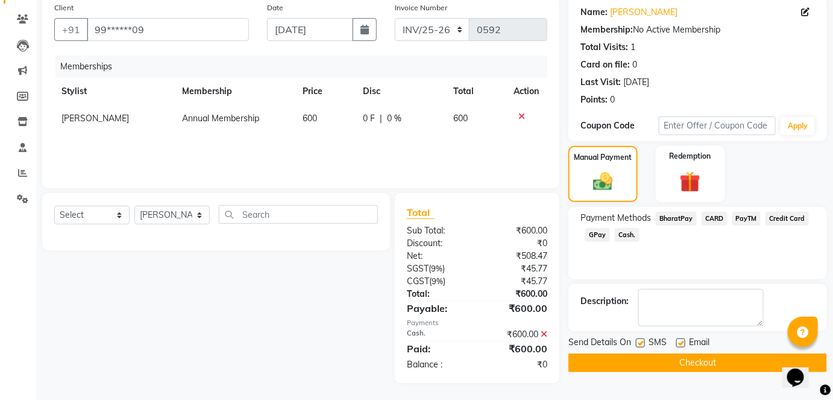
click at [641, 340] on label at bounding box center [640, 342] width 9 height 9
click at [641, 340] on input "checkbox" at bounding box center [640, 343] width 8 height 8
click at [642, 339] on label at bounding box center [640, 342] width 9 height 9
click at [642, 339] on input "checkbox" at bounding box center [640, 343] width 8 height 8
checkbox input "true"
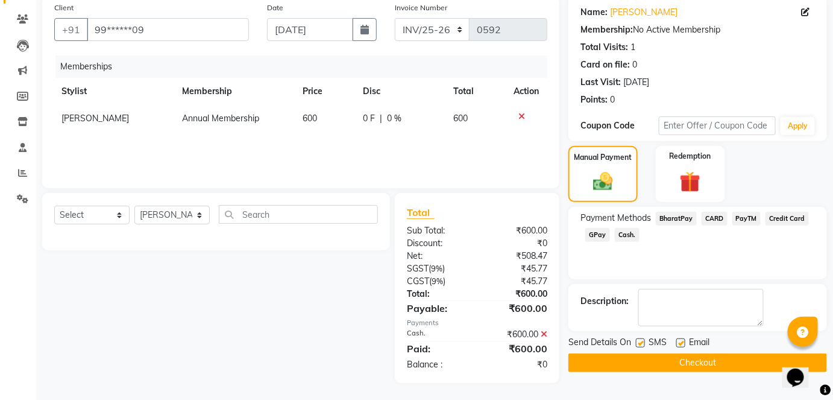
click at [638, 359] on button "Checkout" at bounding box center [697, 362] width 259 height 19
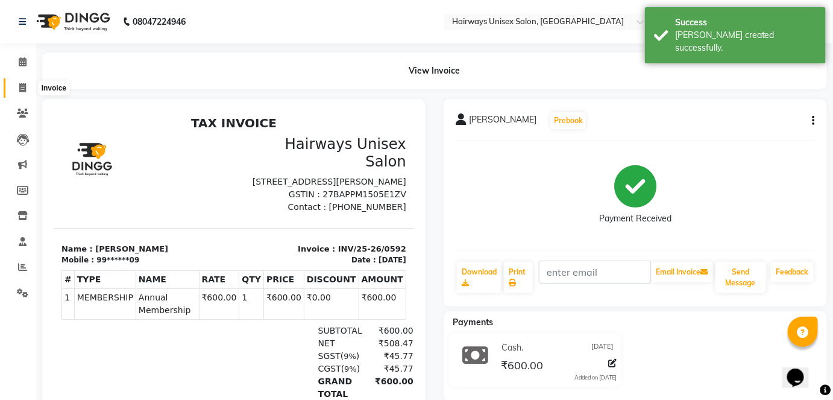
drag, startPoint x: 22, startPoint y: 90, endPoint x: 34, endPoint y: 92, distance: 11.6
click at [22, 90] on icon at bounding box center [22, 87] width 7 height 9
select select "service"
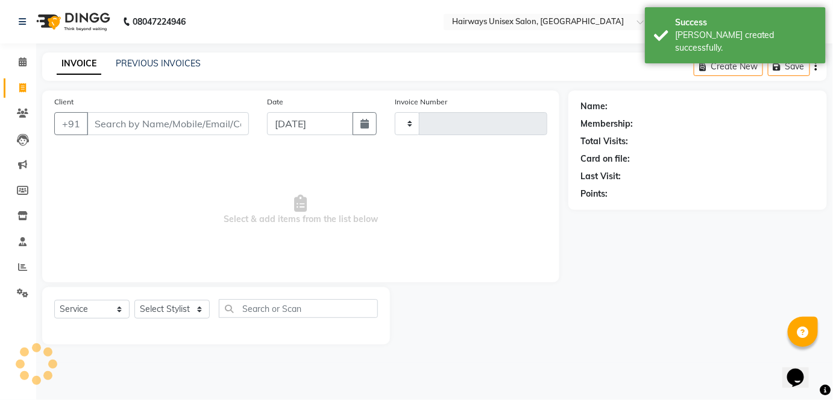
type input "1697"
select select "8320"
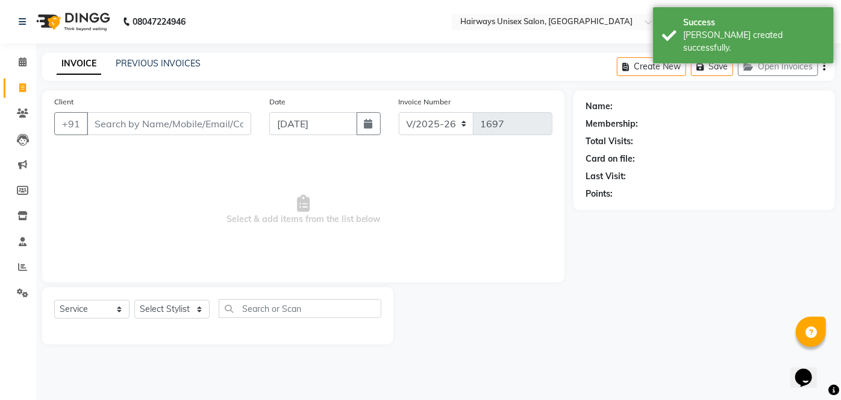
click at [169, 122] on input "Client" at bounding box center [169, 123] width 165 height 23
click at [192, 122] on input "Client" at bounding box center [169, 123] width 165 height 23
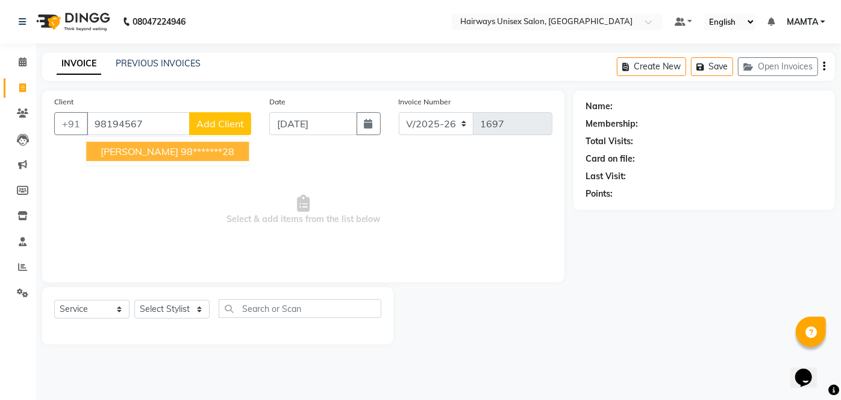
click at [151, 147] on span "[PERSON_NAME]" at bounding box center [140, 151] width 78 height 12
type input "98*******28"
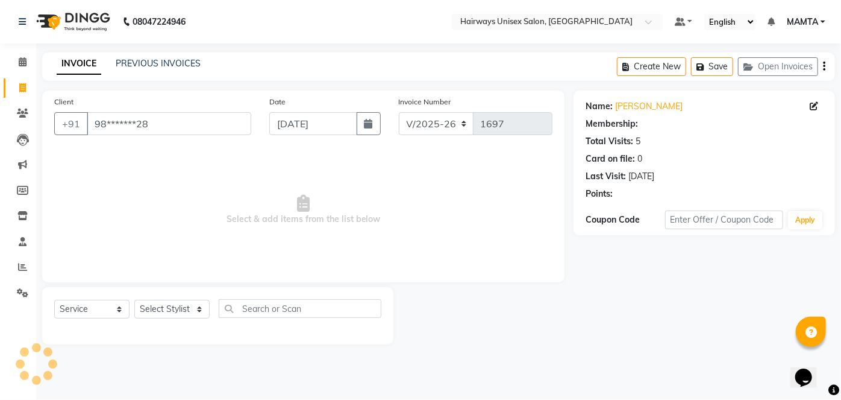
select select "1: Object"
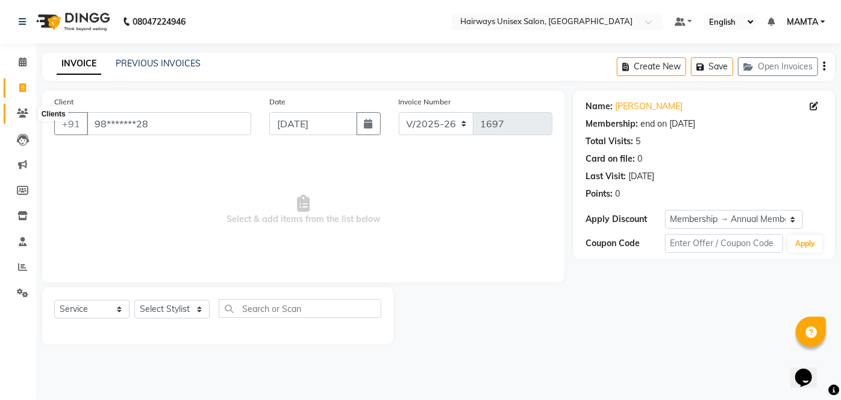
click at [27, 111] on icon at bounding box center [22, 112] width 11 height 9
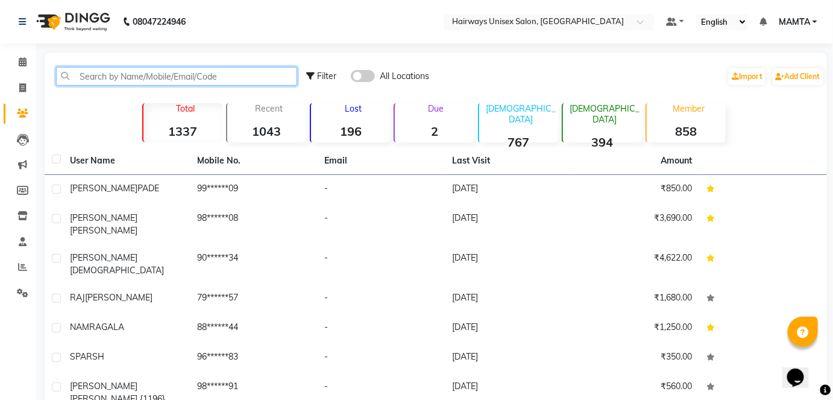
click at [237, 75] on input "text" at bounding box center [176, 76] width 241 height 19
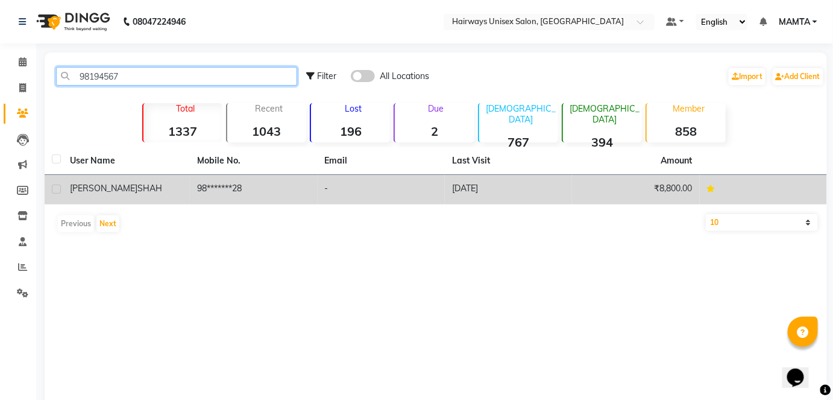
type input "98194567"
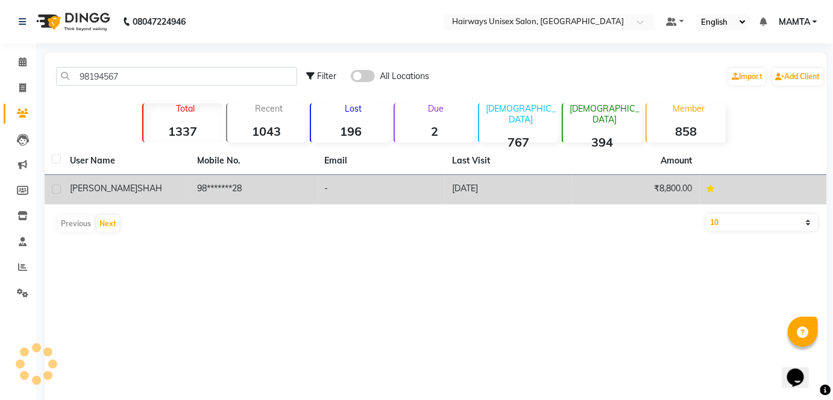
click at [228, 188] on td "98*******28" at bounding box center [253, 190] width 127 height 30
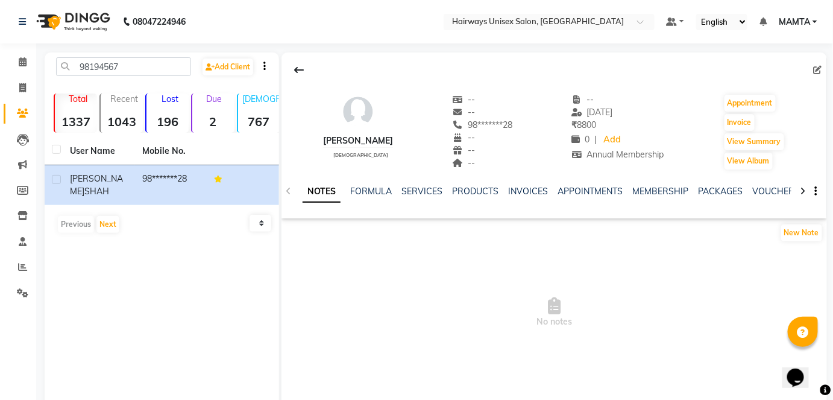
click at [805, 189] on icon at bounding box center [802, 191] width 5 height 8
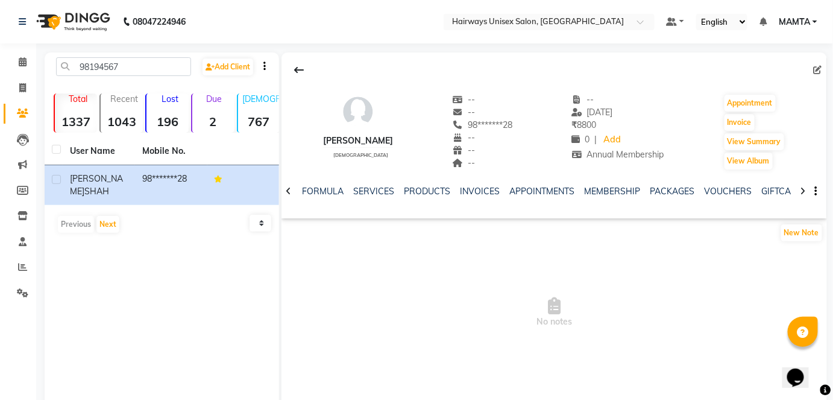
click at [805, 189] on icon at bounding box center [802, 191] width 5 height 8
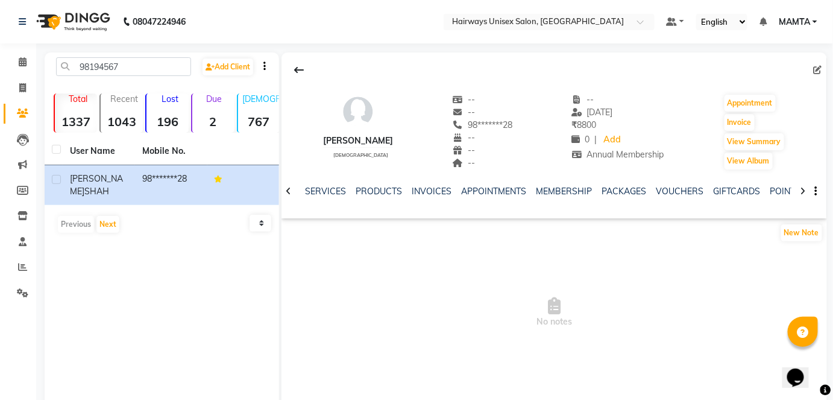
click at [805, 189] on icon at bounding box center [802, 191] width 5 height 8
click at [805, 189] on div "NOTES FORMULA SERVICES PRODUCTS INVOICES APPOINTMENTS MEMBERSHIP PACKAGES VOUCH…" at bounding box center [553, 192] width 545 height 42
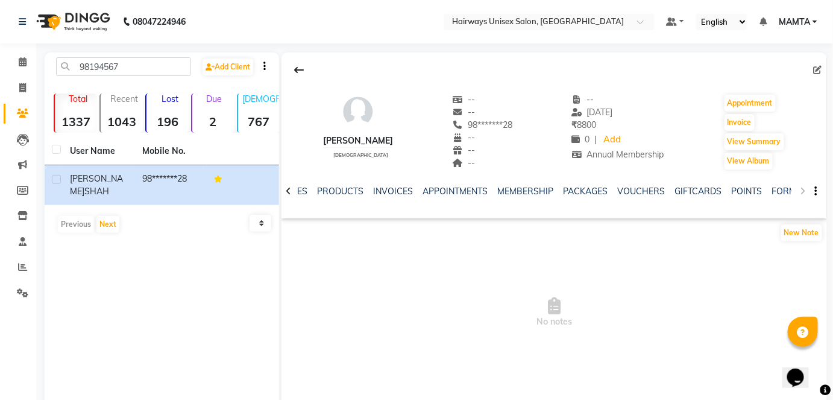
click at [805, 189] on div "NOTES FORMULA SERVICES PRODUCTS INVOICES APPOINTMENTS MEMBERSHIP PACKAGES VOUCH…" at bounding box center [553, 192] width 545 height 42
click at [744, 121] on button "Invoice" at bounding box center [739, 122] width 30 height 17
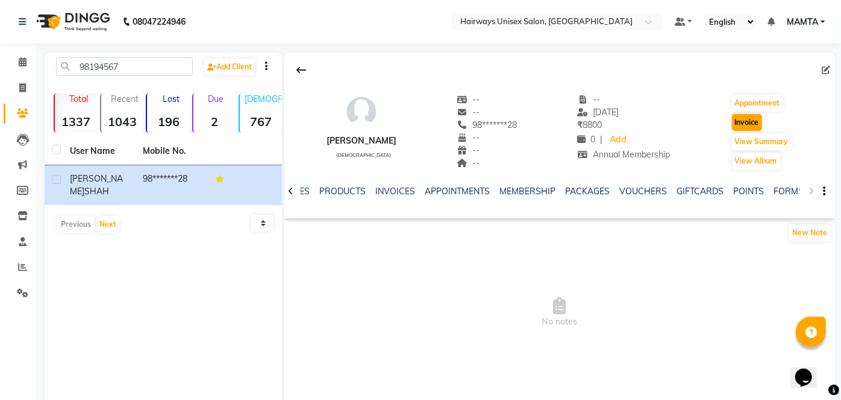
select select "8320"
select select "service"
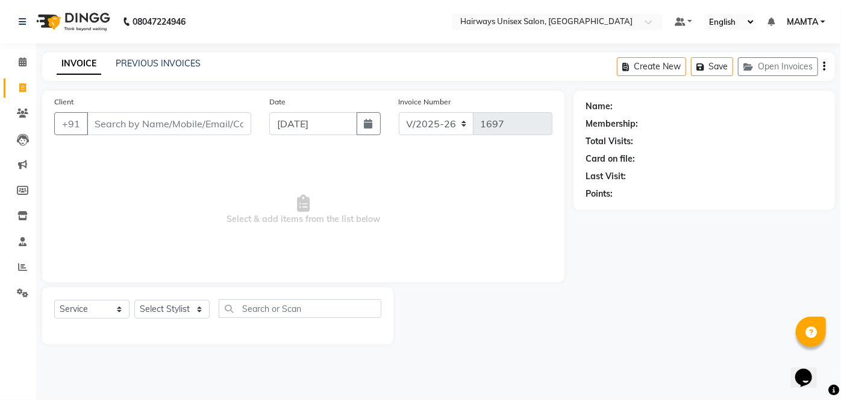
type input "98*******28"
select select "1: Object"
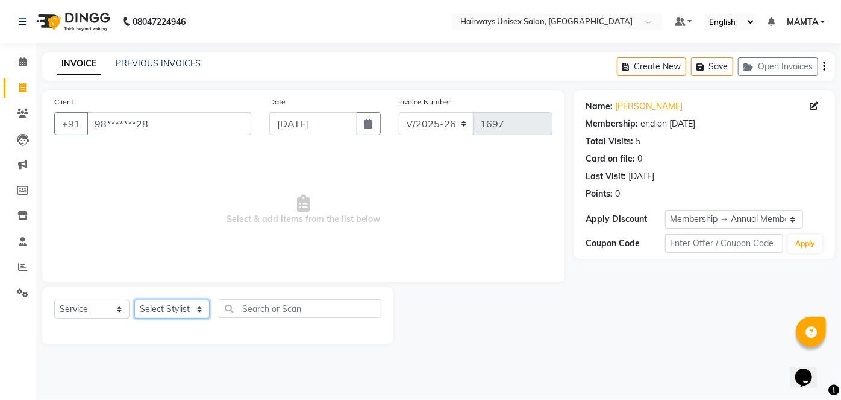
click at [151, 310] on select "Select Stylist [PERSON_NAME] [PERSON_NAME] [PERSON_NAME] MAMTA POOJA [PERSON_NA…" at bounding box center [171, 309] width 75 height 19
select select "80508"
click at [134, 300] on select "Select Stylist [PERSON_NAME] [PERSON_NAME] [PERSON_NAME] MAMTA POOJA [PERSON_NA…" at bounding box center [171, 309] width 75 height 19
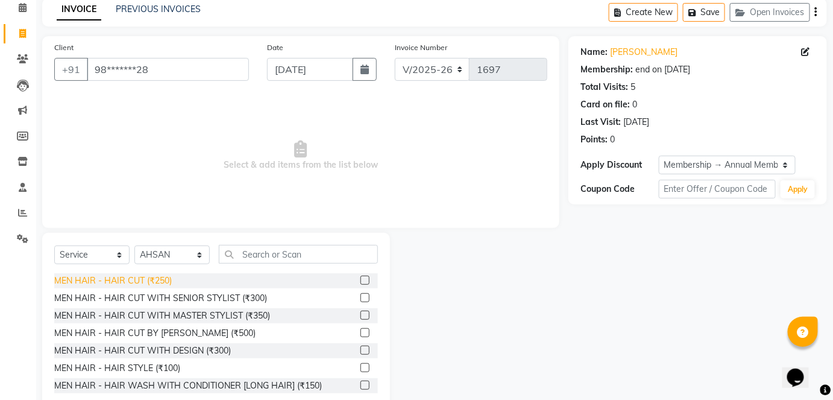
click at [140, 283] on div "MEN HAIR - HAIR CUT (₹250)" at bounding box center [113, 280] width 118 height 13
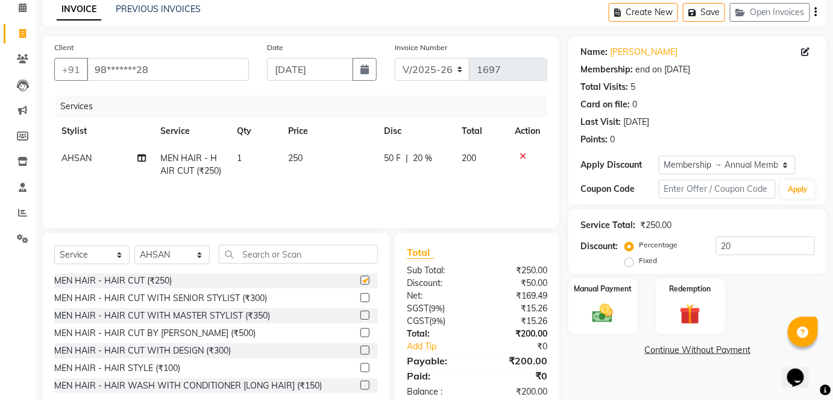
checkbox input "false"
click at [431, 73] on select "INV/25-26 V/2025-26" at bounding box center [432, 69] width 75 height 23
select select "8645"
click at [395, 58] on select "INV/25-26 V/2025-26" at bounding box center [432, 69] width 75 height 23
type input "0593"
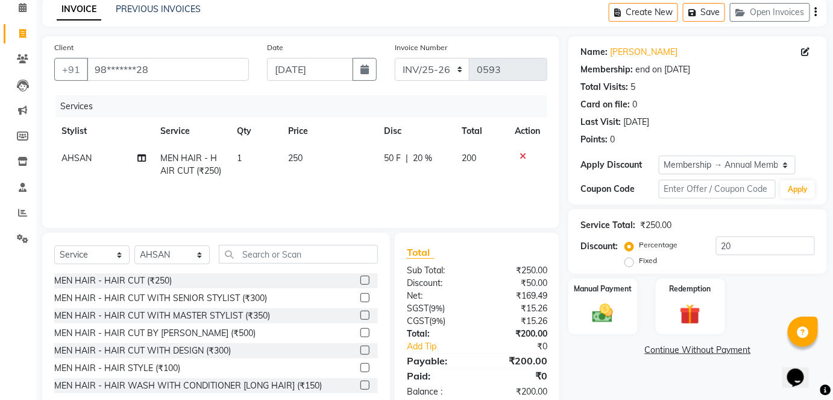
click at [817, 8] on button "button" at bounding box center [816, 12] width 2 height 28
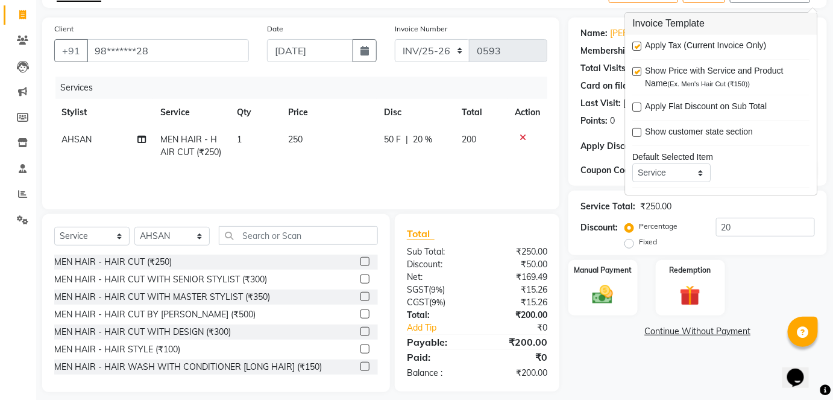
scroll to position [83, 0]
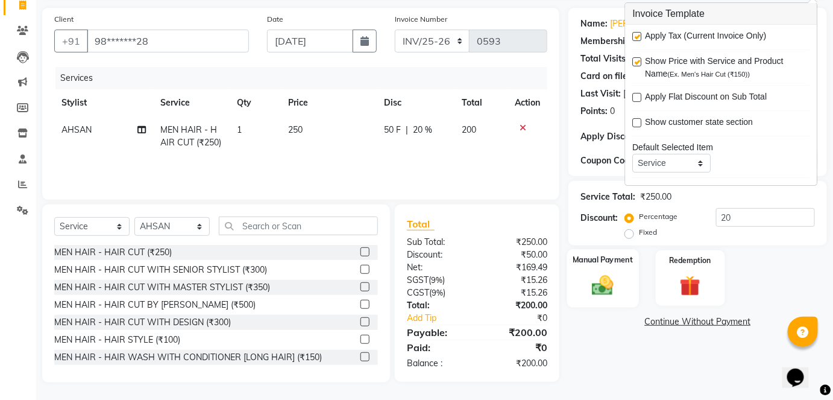
click at [608, 277] on img at bounding box center [602, 284] width 35 height 25
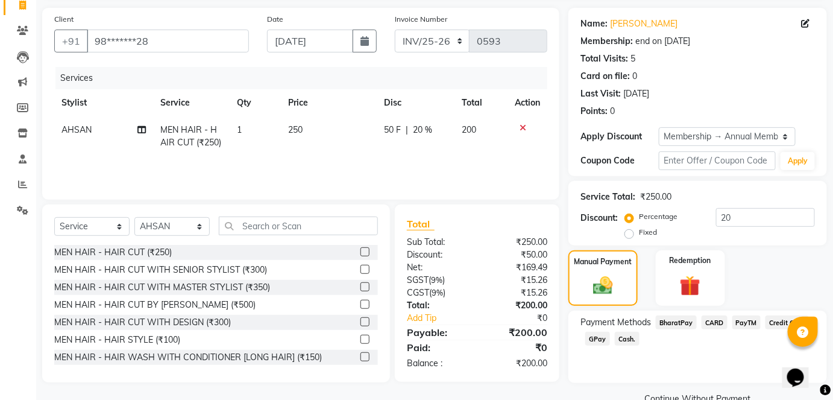
click at [632, 337] on span "Cash." at bounding box center [627, 338] width 25 height 14
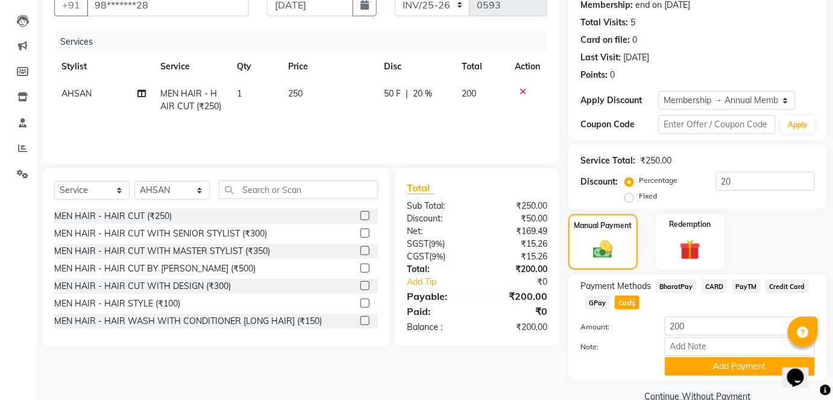
scroll to position [137, 0]
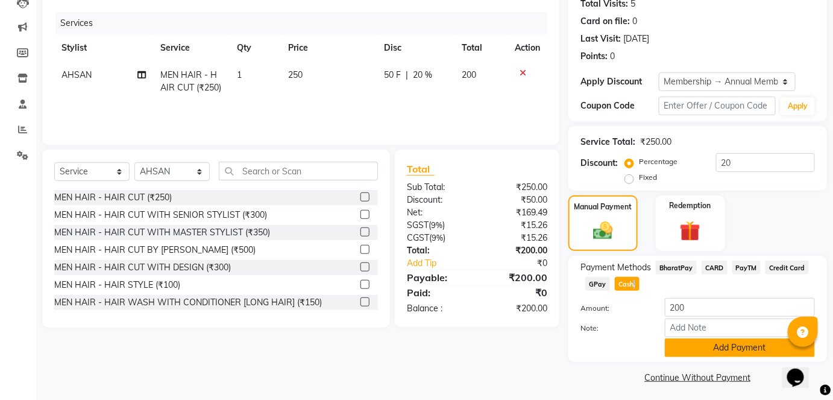
click at [697, 344] on button "Add Payment" at bounding box center [740, 347] width 150 height 19
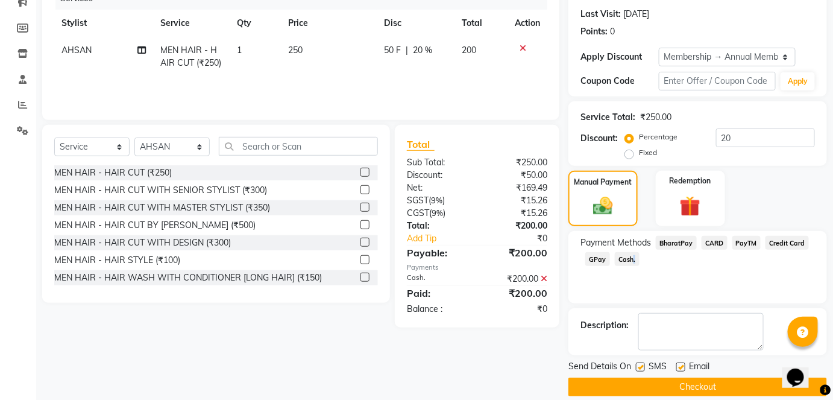
scroll to position [175, 0]
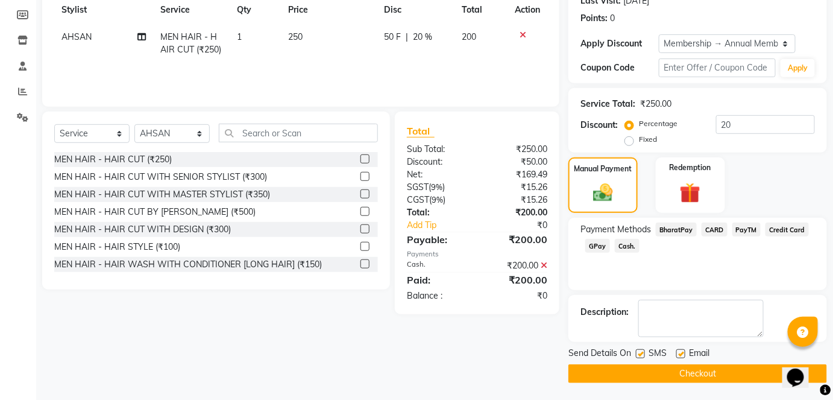
click at [643, 354] on label at bounding box center [640, 353] width 9 height 9
click at [643, 354] on input "checkbox" at bounding box center [640, 354] width 8 height 8
checkbox input "false"
click at [675, 371] on button "Checkout" at bounding box center [697, 373] width 259 height 19
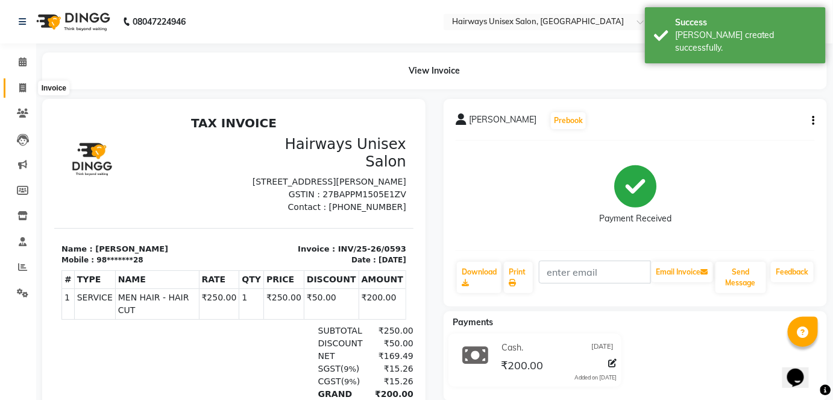
click at [23, 92] on icon at bounding box center [22, 87] width 7 height 9
select select "service"
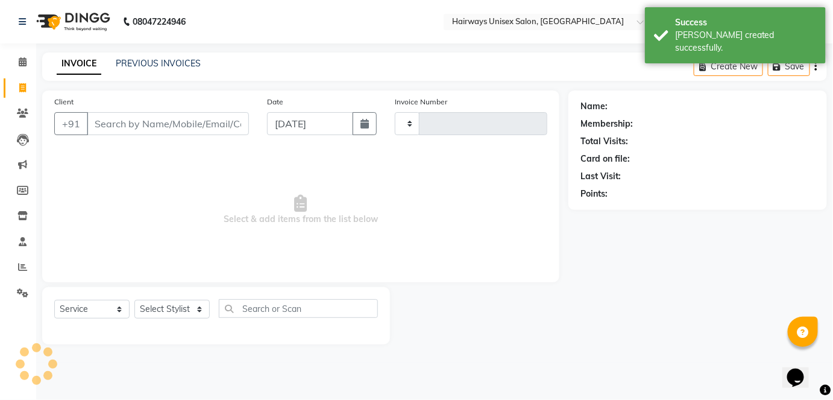
type input "1697"
select select "8320"
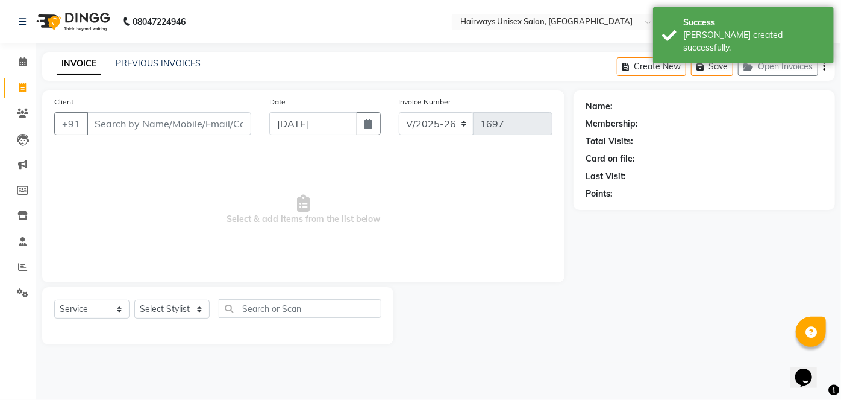
click at [155, 132] on input "Client" at bounding box center [169, 123] width 165 height 23
click at [175, 122] on input "Client" at bounding box center [169, 123] width 165 height 23
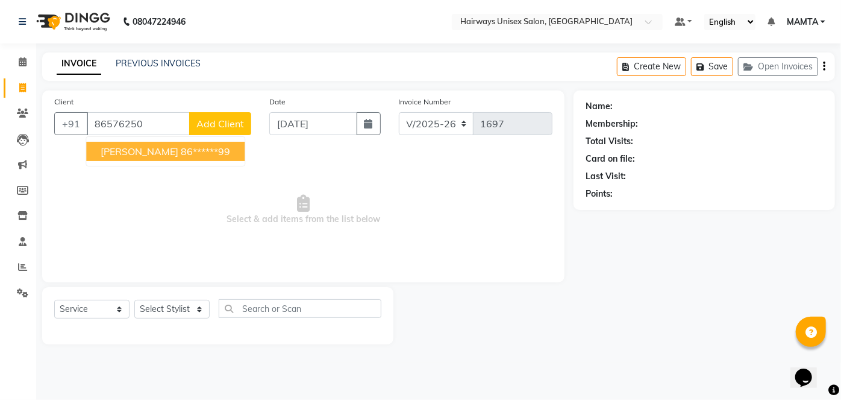
click at [204, 148] on ngb-highlight "86******99" at bounding box center [205, 151] width 49 height 12
type input "86******99"
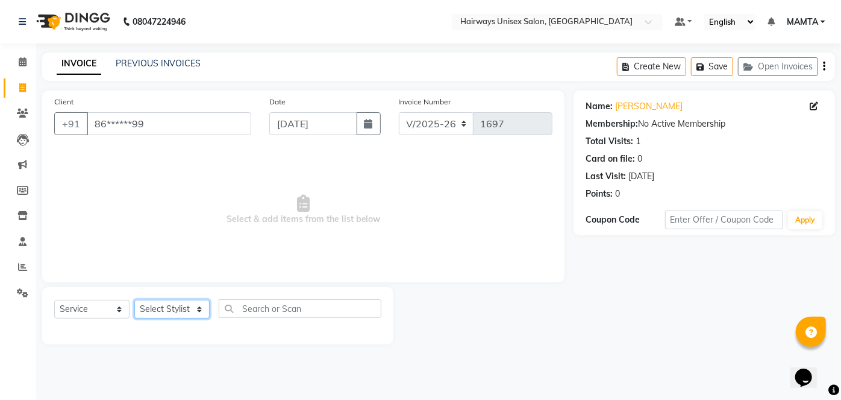
click at [157, 312] on select "Select Stylist [PERSON_NAME] [PERSON_NAME] [PERSON_NAME] MAMTA POOJA [PERSON_NA…" at bounding box center [171, 309] width 75 height 19
select select "81020"
click at [134, 300] on select "Select Stylist [PERSON_NAME] [PERSON_NAME] [PERSON_NAME] MAMTA POOJA [PERSON_NA…" at bounding box center [171, 309] width 75 height 19
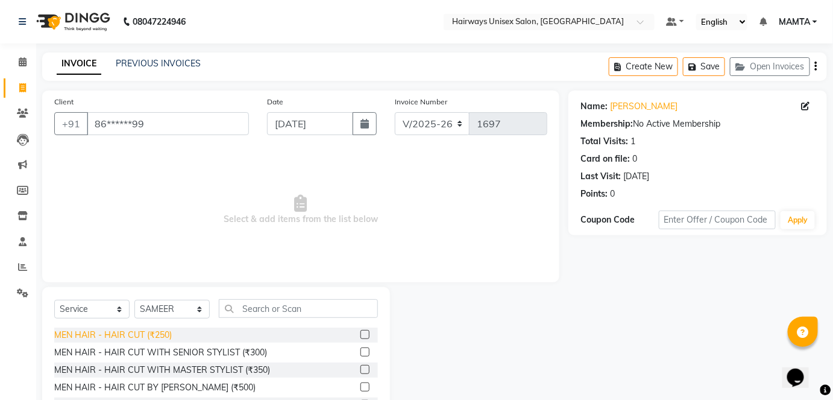
click at [135, 333] on div "MEN HAIR - HAIR CUT (₹250)" at bounding box center [113, 334] width 118 height 13
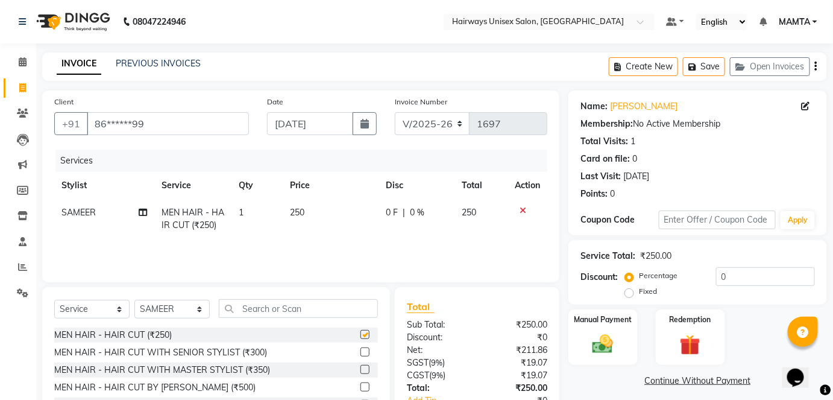
checkbox input "false"
click at [425, 126] on select "INV/25-26 V/2025-26" at bounding box center [432, 123] width 75 height 23
click at [428, 121] on select "INV/25-26 V/2025-26" at bounding box center [432, 123] width 75 height 23
click at [816, 66] on icon "button" at bounding box center [816, 66] width 2 height 1
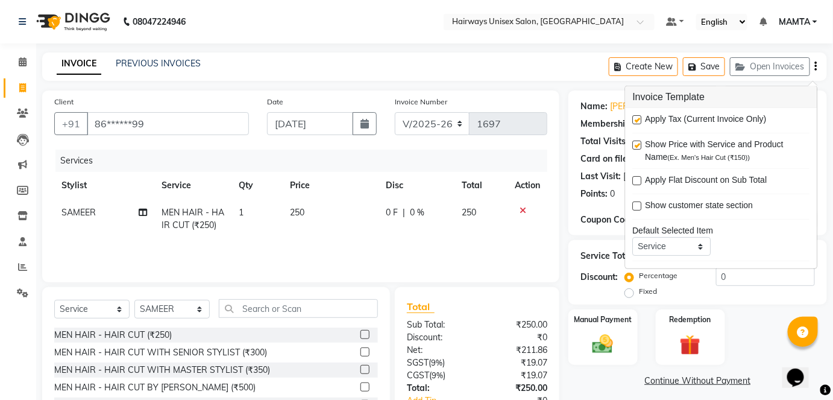
click at [639, 119] on label at bounding box center [637, 119] width 9 height 9
click at [639, 119] on input "checkbox" at bounding box center [637, 120] width 8 height 8
checkbox input "false"
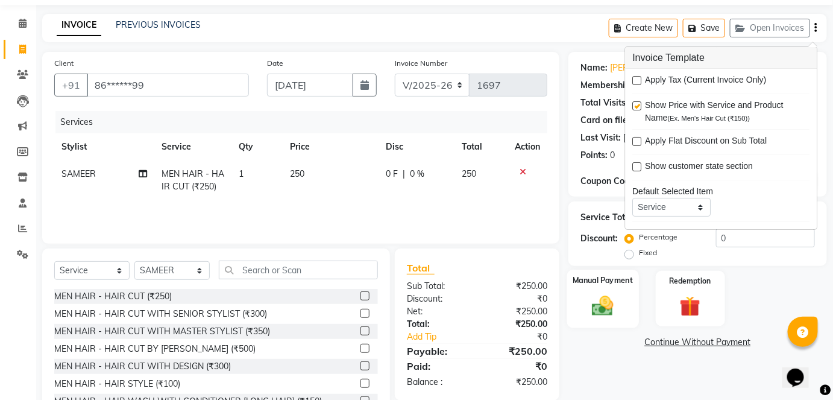
scroll to position [83, 0]
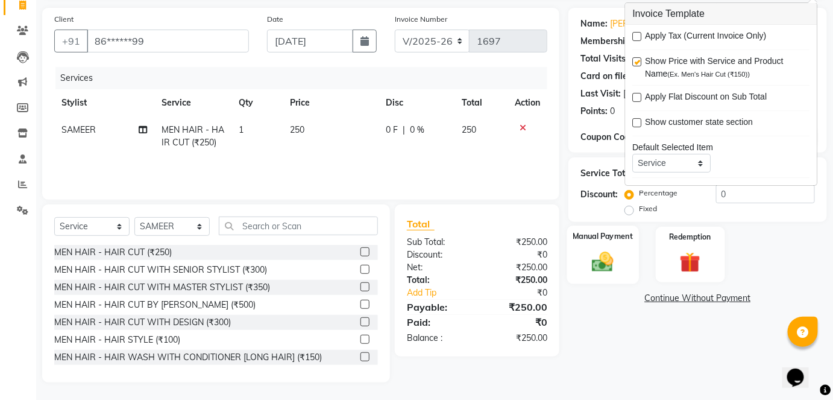
click at [596, 259] on img at bounding box center [602, 261] width 35 height 25
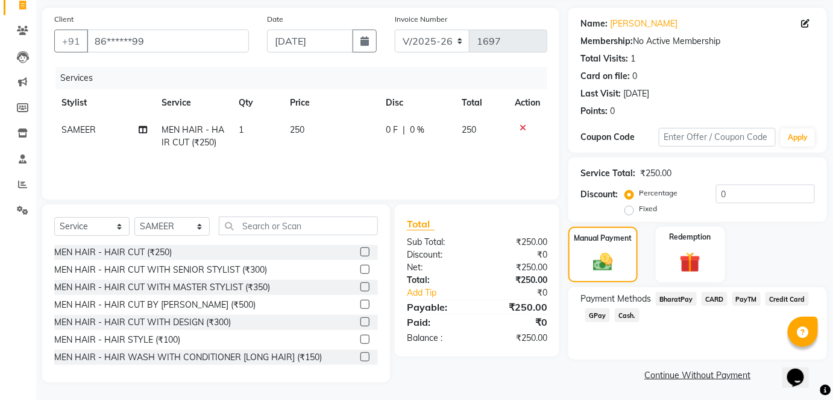
click at [600, 310] on span "GPay" at bounding box center [597, 315] width 25 height 14
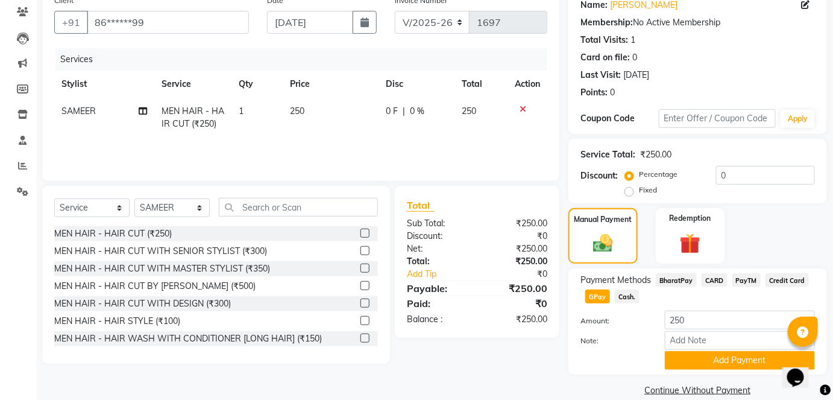
scroll to position [118, 0]
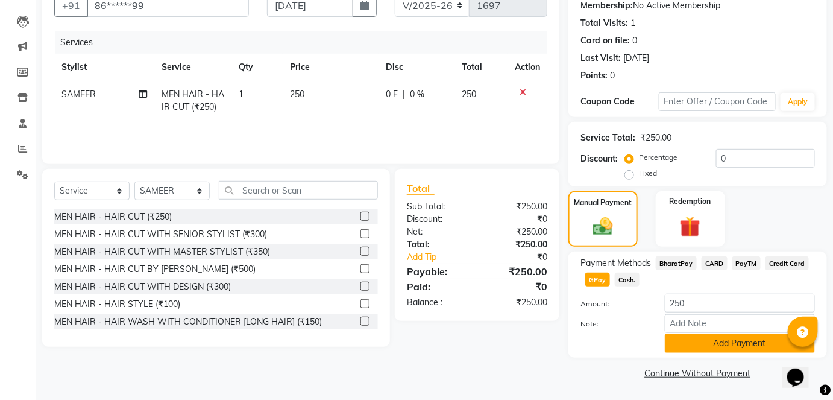
click at [694, 342] on button "Add Payment" at bounding box center [740, 343] width 150 height 19
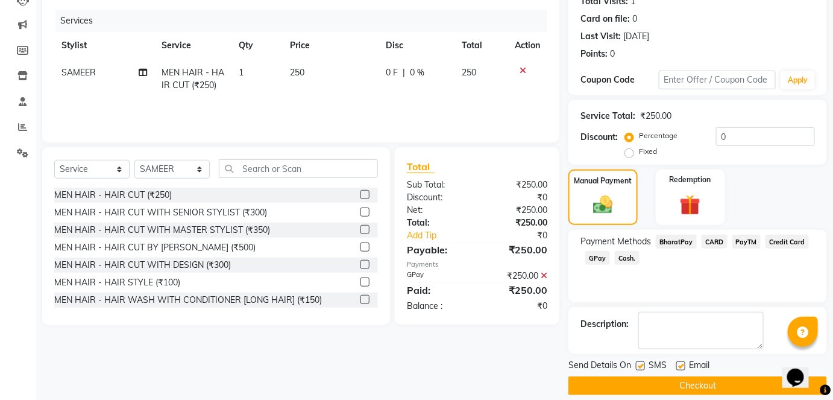
scroll to position [152, 0]
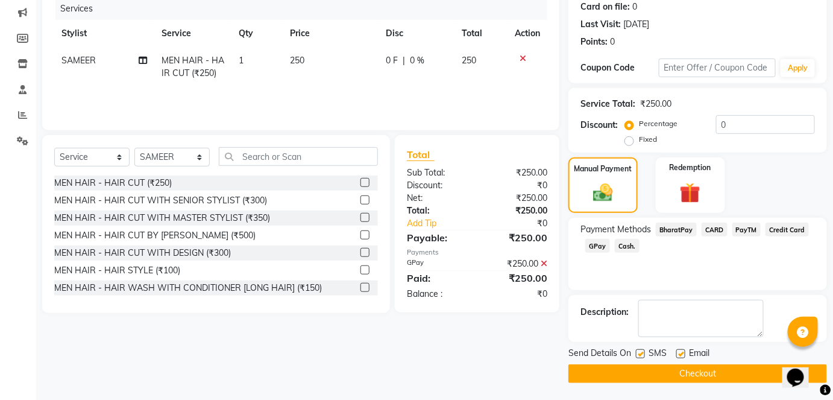
click at [639, 354] on label at bounding box center [640, 353] width 9 height 9
click at [639, 354] on input "checkbox" at bounding box center [640, 354] width 8 height 8
checkbox input "false"
click at [647, 378] on button "Checkout" at bounding box center [697, 373] width 259 height 19
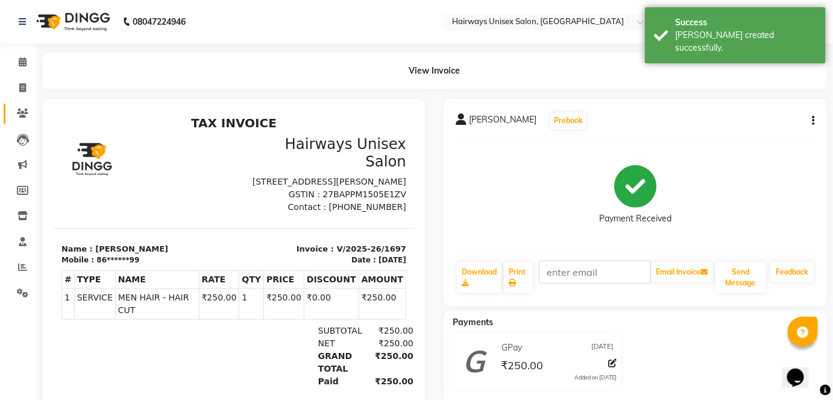
click at [25, 121] on link "Clients" at bounding box center [18, 114] width 29 height 20
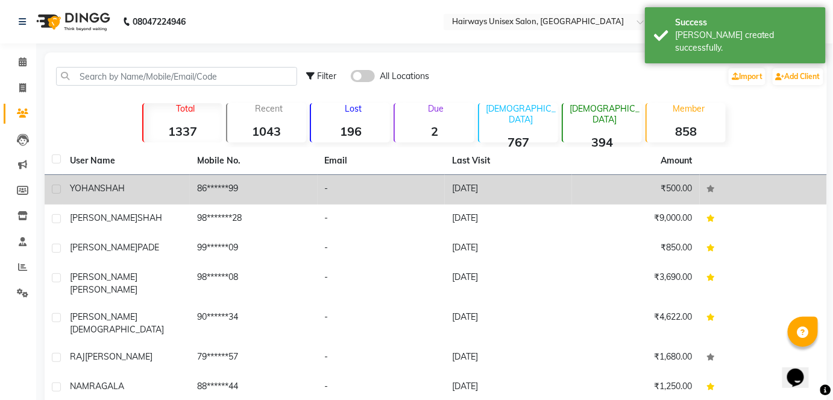
click at [167, 186] on div "[PERSON_NAME]" at bounding box center [126, 188] width 113 height 13
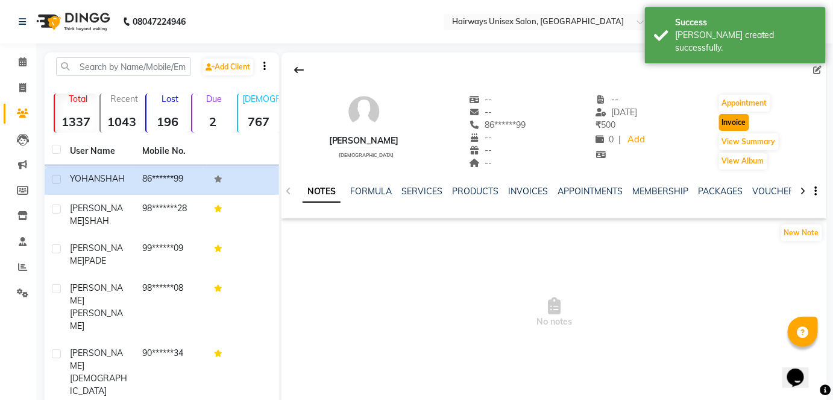
click at [742, 121] on button "Invoice" at bounding box center [734, 122] width 30 height 17
select select "8320"
select select "service"
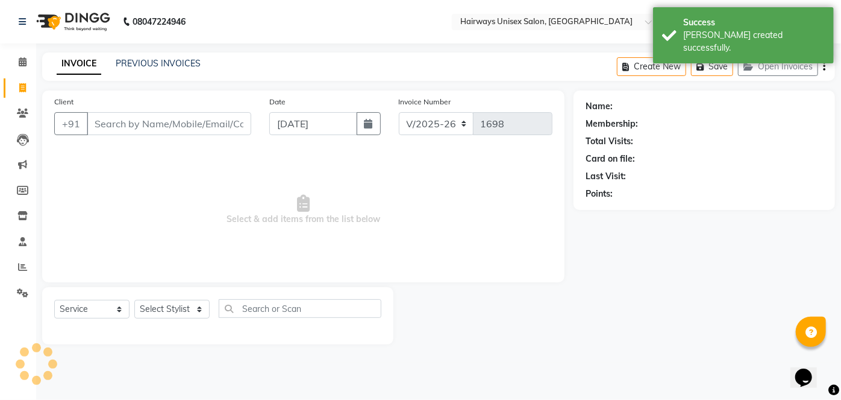
type input "86******99"
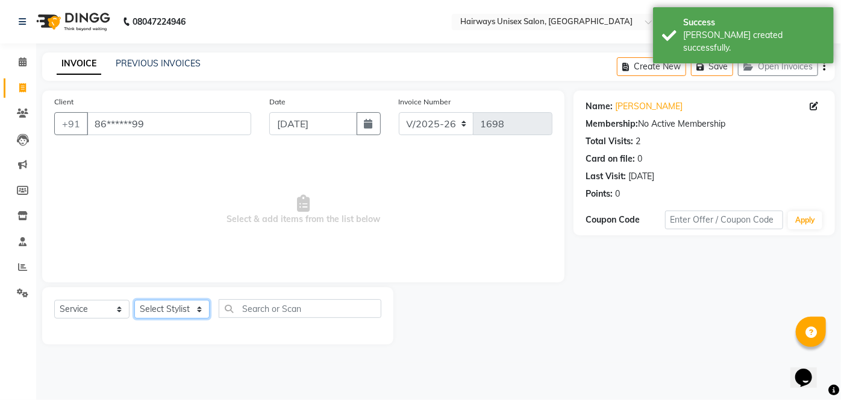
click at [164, 303] on select "Select Stylist [PERSON_NAME] [PERSON_NAME] [PERSON_NAME] MAMTA POOJA [PERSON_NA…" at bounding box center [171, 309] width 75 height 19
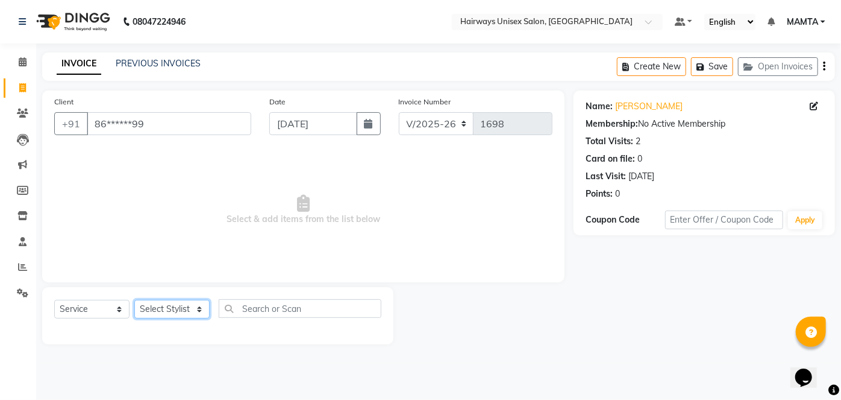
select select "81020"
click at [134, 300] on select "Select Stylist [PERSON_NAME] [PERSON_NAME] [PERSON_NAME] MAMTA POOJA [PERSON_NA…" at bounding box center [171, 309] width 75 height 19
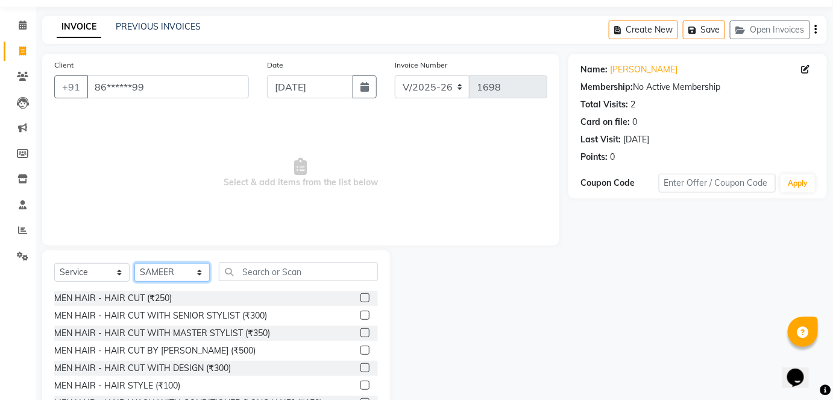
scroll to position [83, 0]
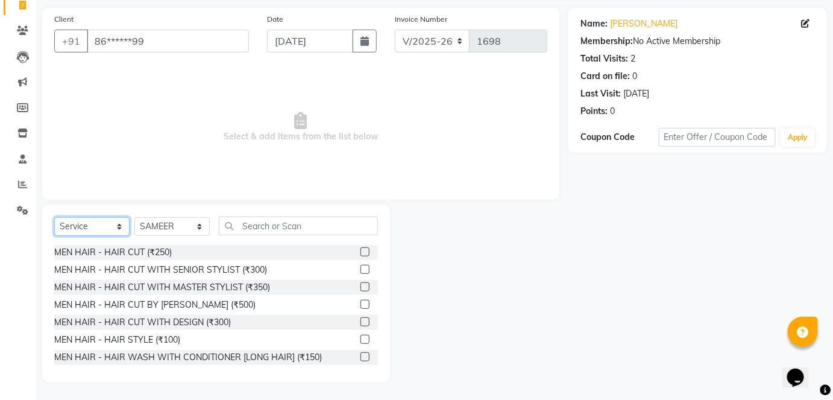
drag, startPoint x: 119, startPoint y: 227, endPoint x: 115, endPoint y: 221, distance: 7.4
click at [118, 227] on select "Select Service Product Membership Package Voucher Prepaid Gift Card" at bounding box center [91, 226] width 75 height 19
click at [54, 236] on select "Select Service Product Membership Package Voucher Prepaid Gift Card" at bounding box center [91, 226] width 75 height 19
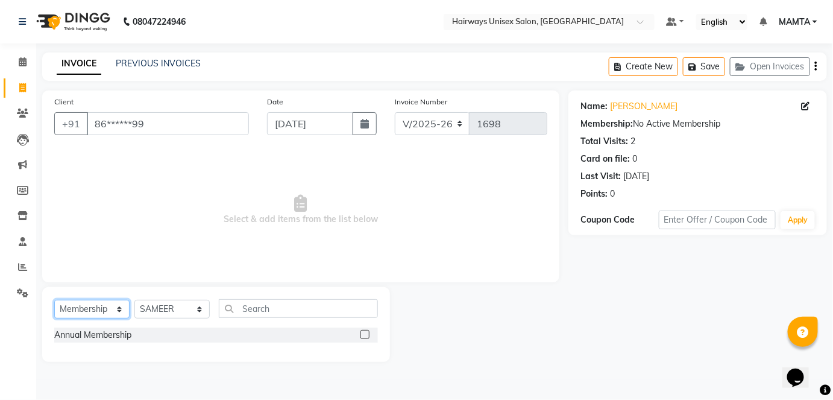
scroll to position [0, 0]
click at [370, 334] on label at bounding box center [368, 334] width 9 height 9
click at [370, 334] on input "checkbox" at bounding box center [368, 335] width 8 height 8
select select "select"
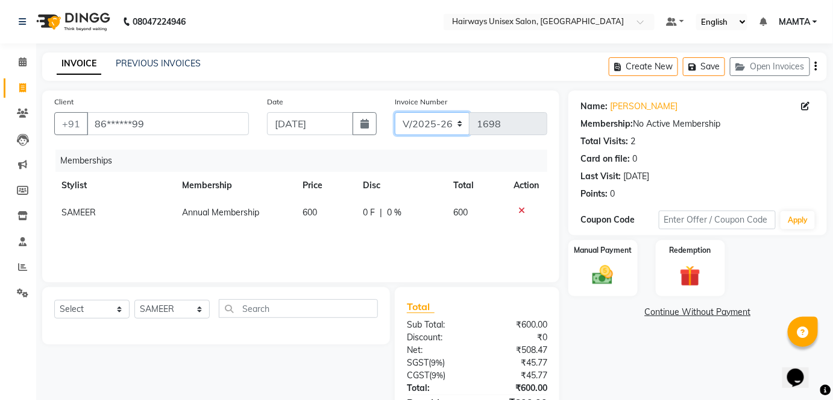
click at [448, 120] on select "INV/25-26 V/2025-26" at bounding box center [432, 123] width 75 height 23
select select "8645"
click at [395, 112] on select "INV/25-26 V/2025-26" at bounding box center [432, 123] width 75 height 23
type input "0594"
click at [816, 66] on icon "button" at bounding box center [816, 66] width 2 height 1
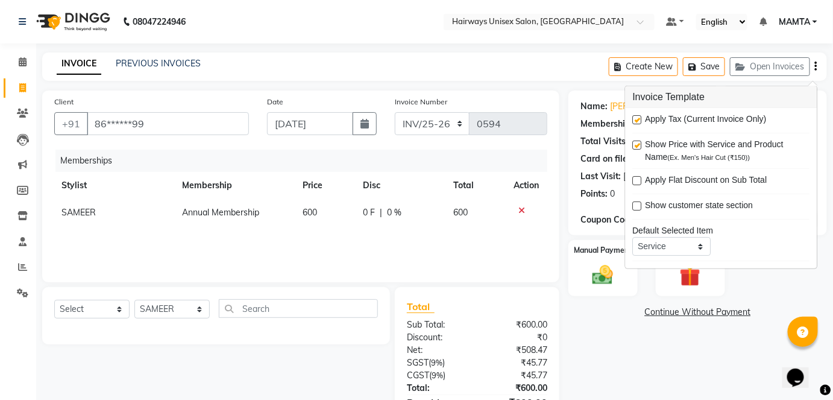
click at [634, 116] on label at bounding box center [637, 119] width 9 height 9
click at [634, 116] on input "checkbox" at bounding box center [637, 120] width 8 height 8
checkbox input "false"
click at [592, 280] on img at bounding box center [602, 275] width 35 height 25
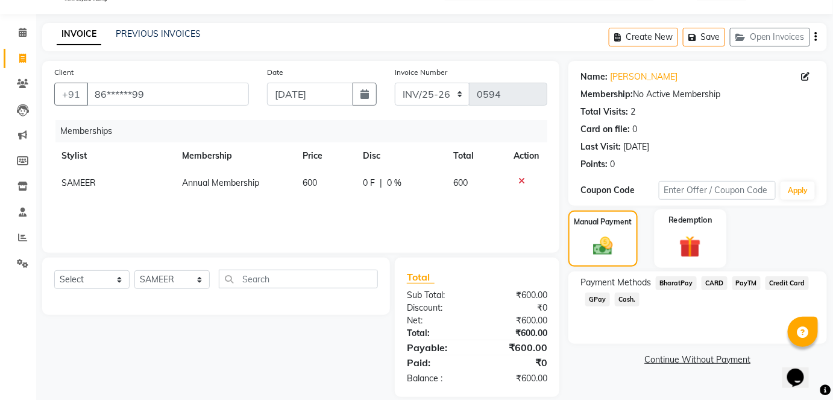
scroll to position [43, 0]
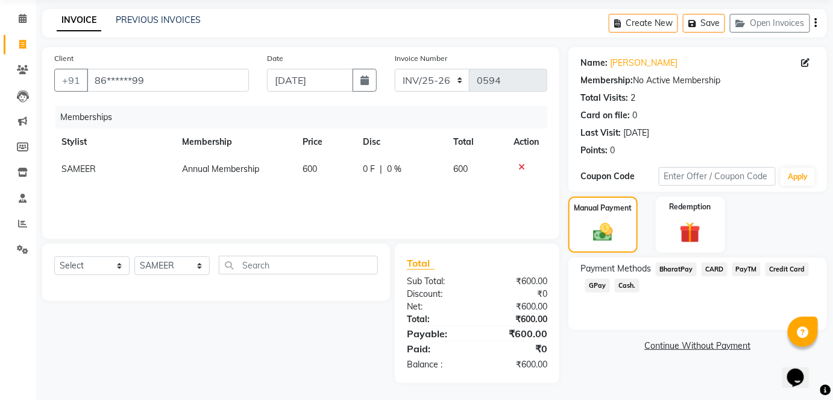
click at [617, 284] on span "Cash." at bounding box center [627, 285] width 25 height 14
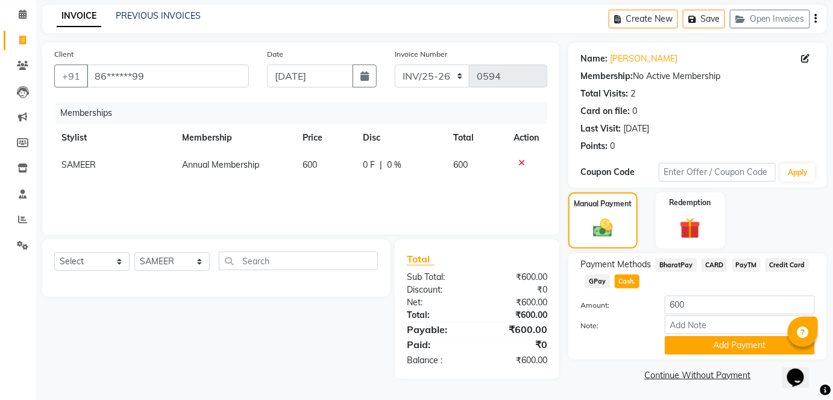
scroll to position [49, 0]
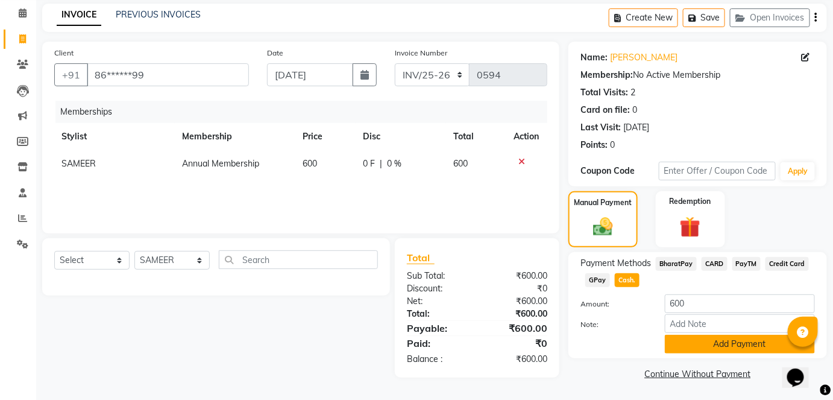
click at [680, 334] on button "Add Payment" at bounding box center [740, 343] width 150 height 19
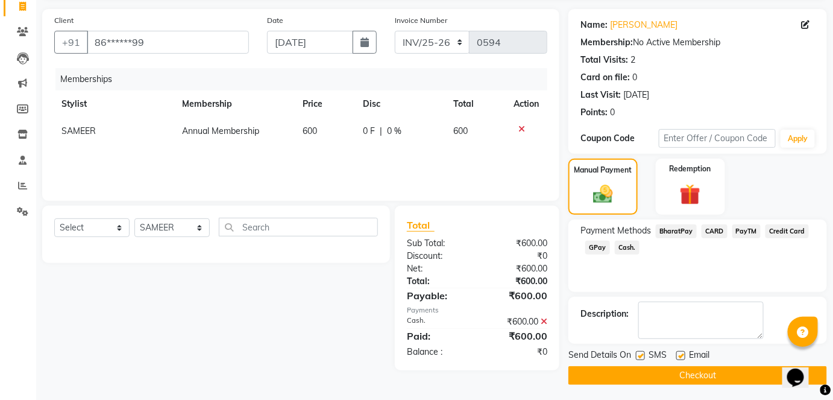
scroll to position [83, 0]
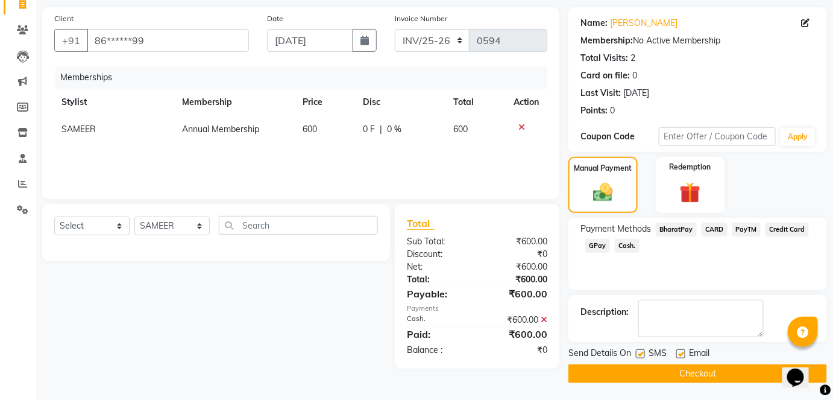
click at [641, 350] on label at bounding box center [640, 353] width 9 height 9
click at [641, 350] on input "checkbox" at bounding box center [640, 354] width 8 height 8
checkbox input "false"
click at [654, 372] on button "Checkout" at bounding box center [697, 373] width 259 height 19
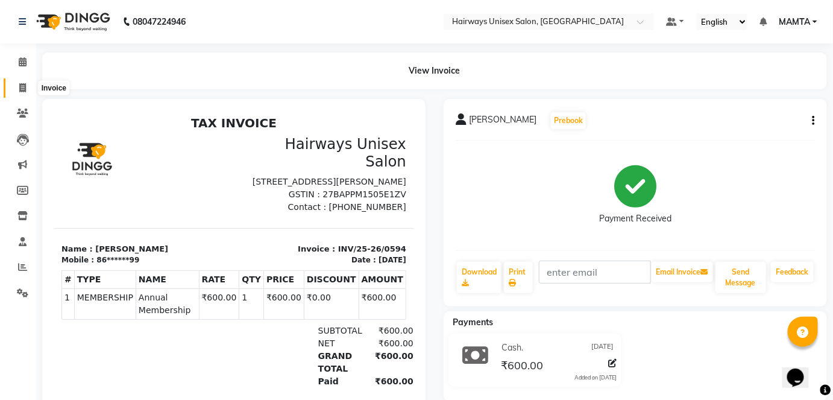
click at [14, 91] on span at bounding box center [22, 88] width 21 height 14
select select "service"
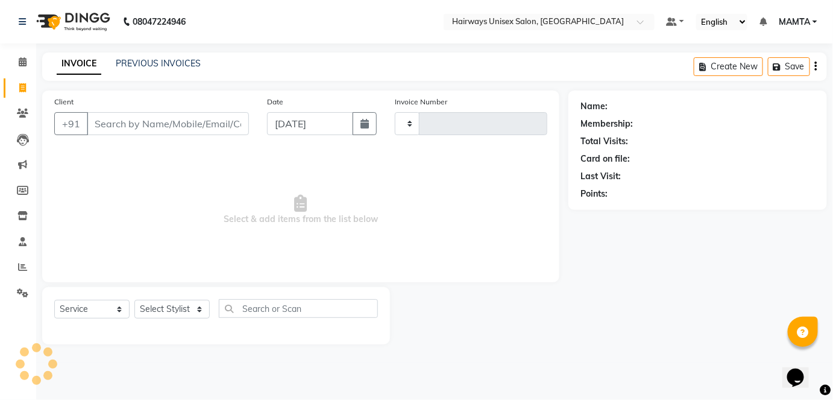
type input "1698"
select select "8320"
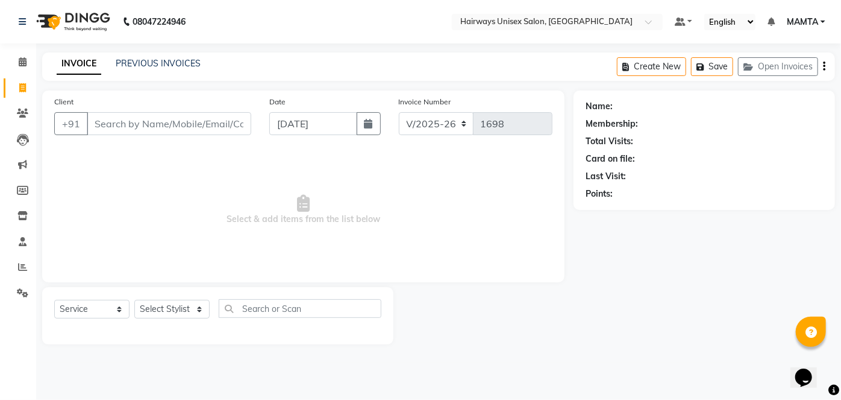
click at [162, 127] on input "Client" at bounding box center [169, 123] width 165 height 23
click at [155, 121] on input "Client" at bounding box center [169, 123] width 165 height 23
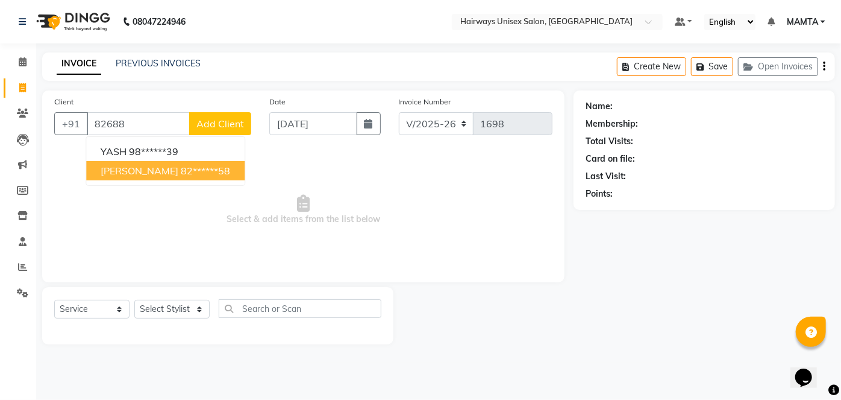
click at [139, 176] on button "[PERSON_NAME] 82******58" at bounding box center [165, 170] width 158 height 19
type input "82******58"
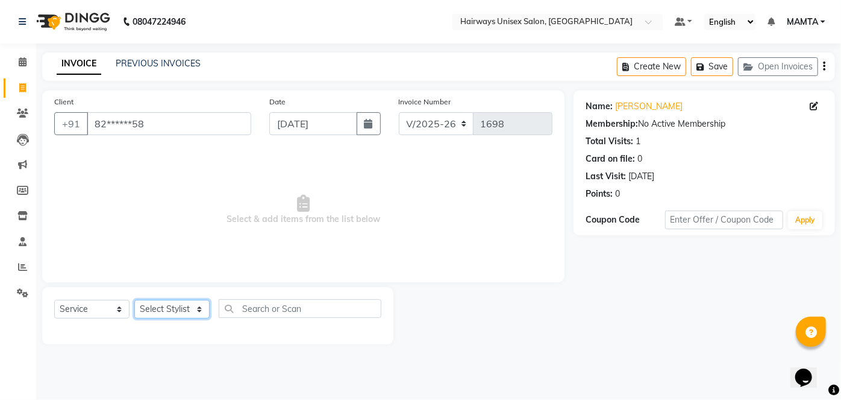
click at [187, 306] on select "Select Stylist [PERSON_NAME] [PERSON_NAME] [PERSON_NAME] MAMTA POOJA [PERSON_NA…" at bounding box center [171, 309] width 75 height 19
select select "80856"
click at [134, 300] on select "Select Stylist [PERSON_NAME] [PERSON_NAME] [PERSON_NAME] MAMTA POOJA [PERSON_NA…" at bounding box center [171, 309] width 75 height 19
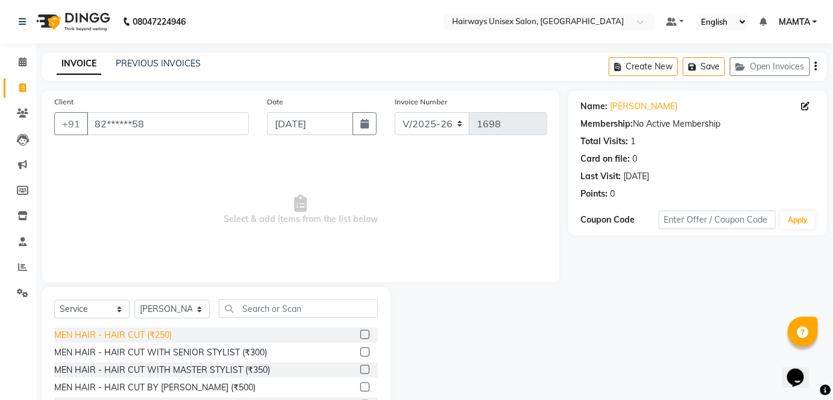
click at [157, 333] on div "MEN HAIR - HAIR CUT (₹250)" at bounding box center [113, 334] width 118 height 13
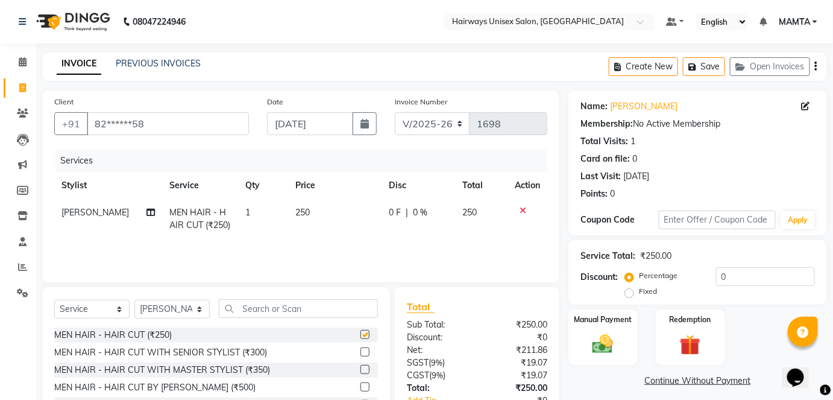
checkbox input "false"
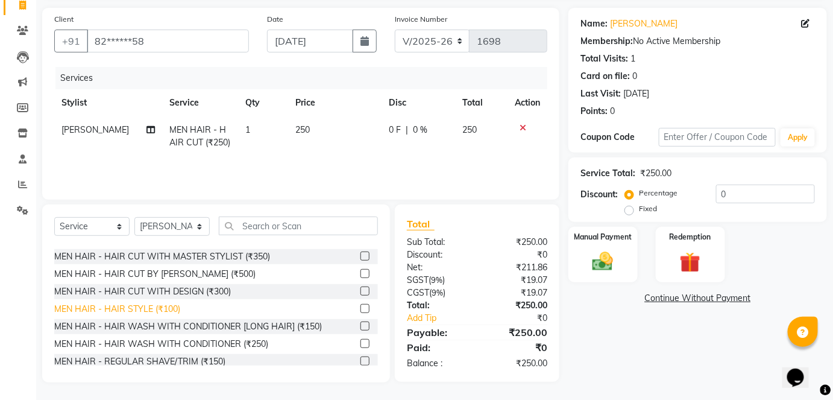
scroll to position [54, 0]
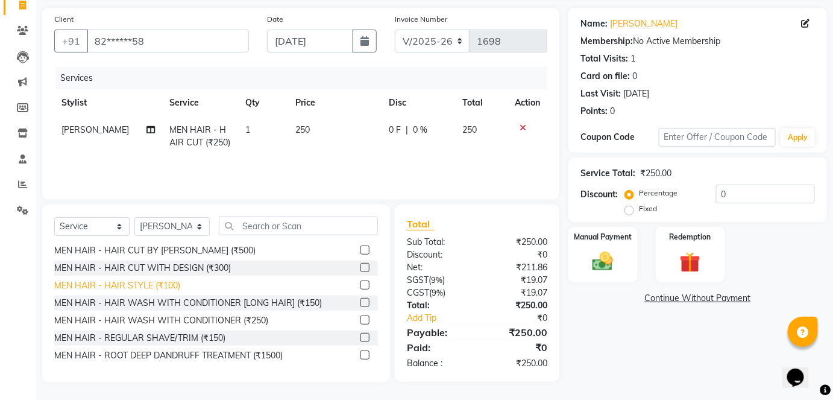
click at [168, 339] on div "MEN HAIR - REGULAR SHAVE/TRIM (₹150)" at bounding box center [139, 337] width 171 height 13
checkbox input "false"
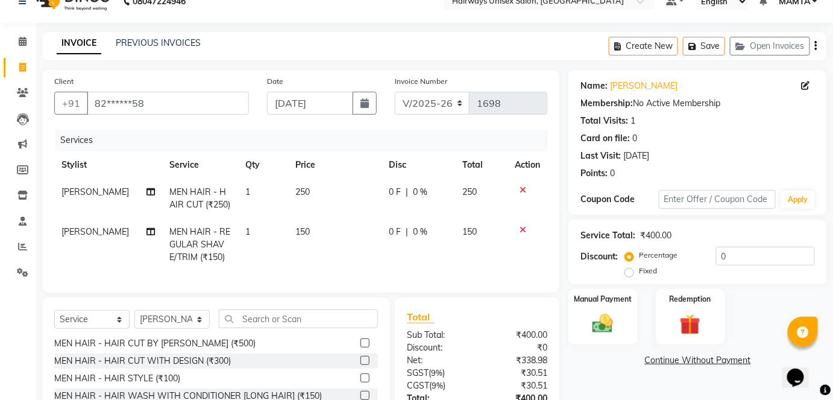
scroll to position [0, 0]
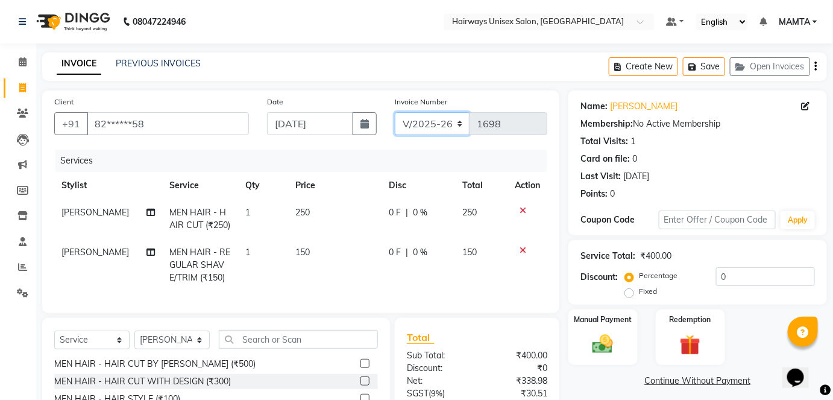
click at [447, 127] on select "INV/25-26 V/2025-26" at bounding box center [432, 123] width 75 height 23
select select "8645"
click at [395, 112] on select "INV/25-26 V/2025-26" at bounding box center [432, 123] width 75 height 23
type input "0595"
click at [815, 67] on icon "button" at bounding box center [816, 66] width 2 height 1
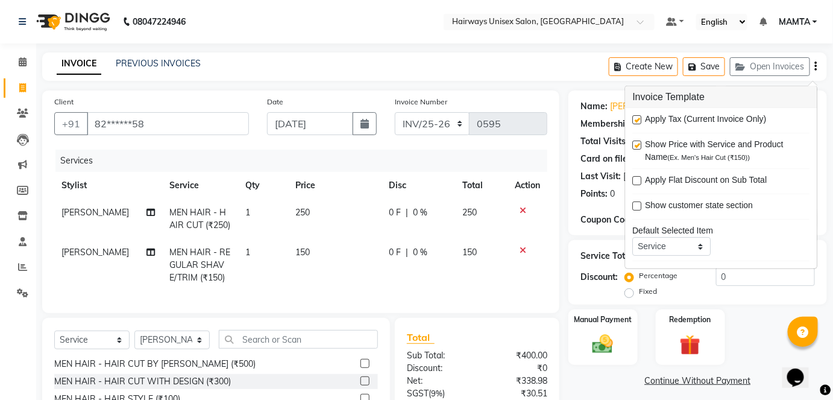
click at [641, 118] on label at bounding box center [637, 119] width 9 height 9
click at [641, 118] on input "checkbox" at bounding box center [637, 120] width 8 height 8
checkbox input "false"
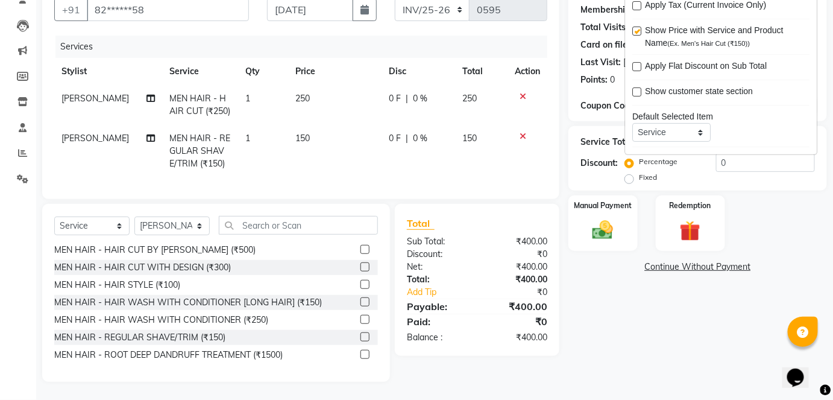
scroll to position [122, 0]
click at [597, 220] on img at bounding box center [602, 230] width 35 height 25
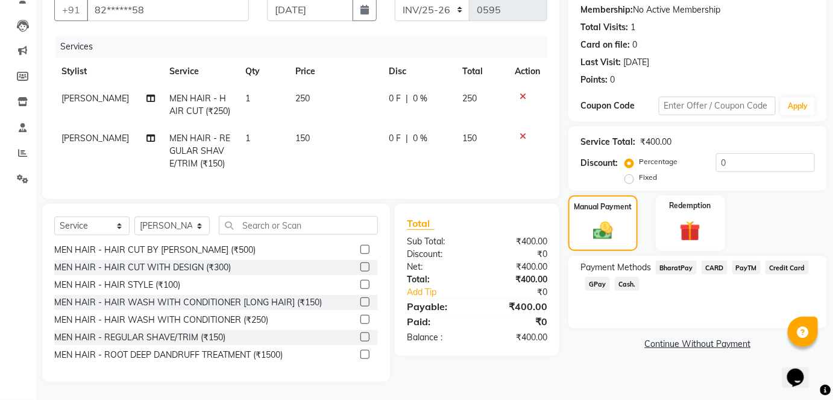
click at [630, 277] on span "Cash." at bounding box center [627, 284] width 25 height 14
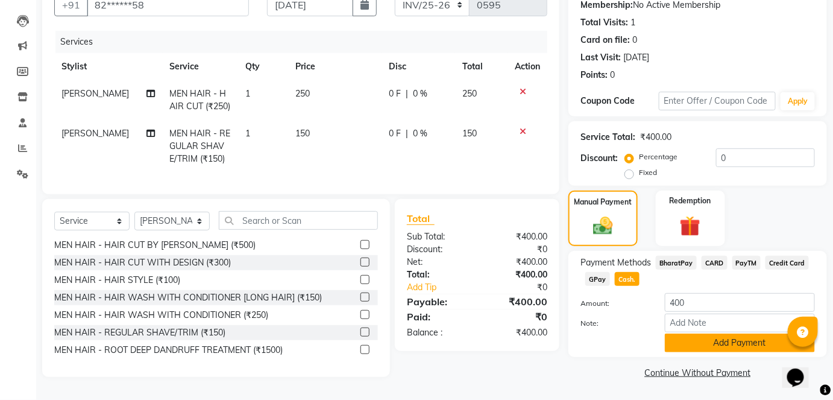
click at [696, 344] on button "Add Payment" at bounding box center [740, 342] width 150 height 19
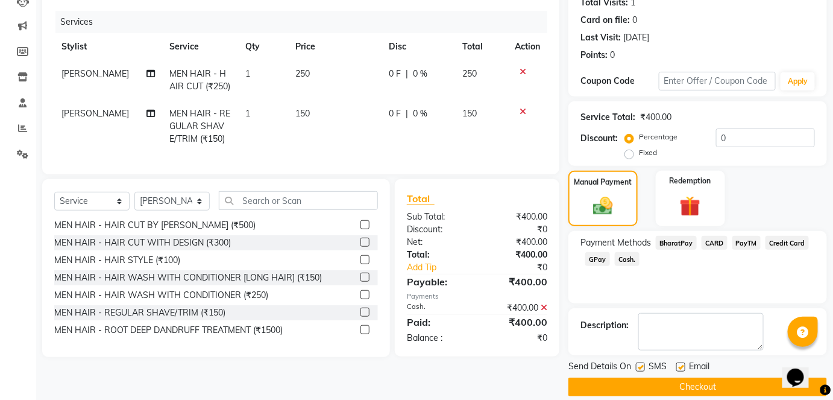
scroll to position [152, 0]
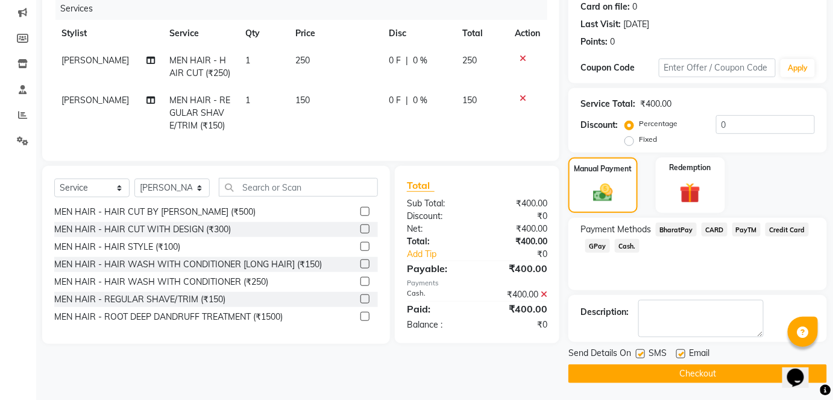
click at [644, 352] on label at bounding box center [640, 353] width 9 height 9
click at [644, 352] on input "checkbox" at bounding box center [640, 354] width 8 height 8
checkbox input "false"
click at [647, 374] on button "Checkout" at bounding box center [697, 373] width 259 height 19
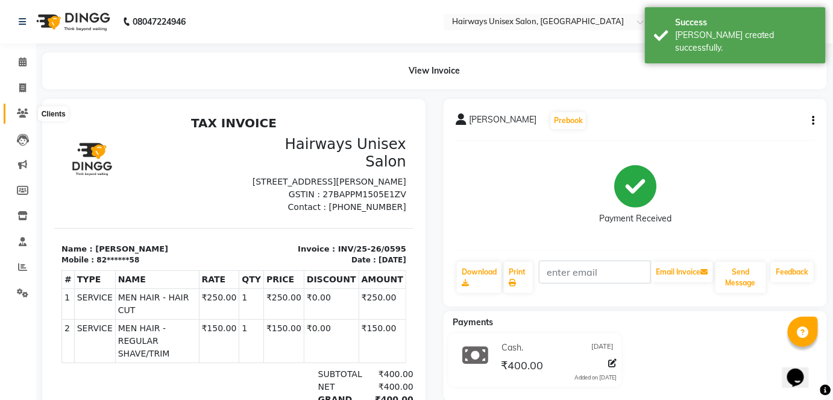
click at [23, 113] on icon at bounding box center [22, 112] width 11 height 9
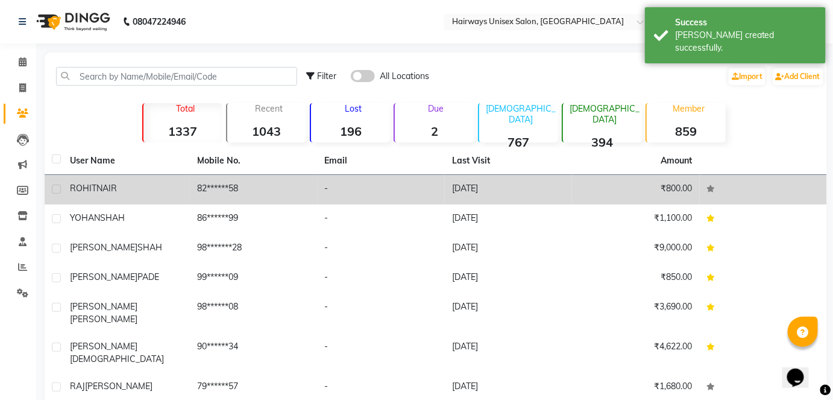
click at [113, 189] on span "NAIR" at bounding box center [106, 188] width 20 height 11
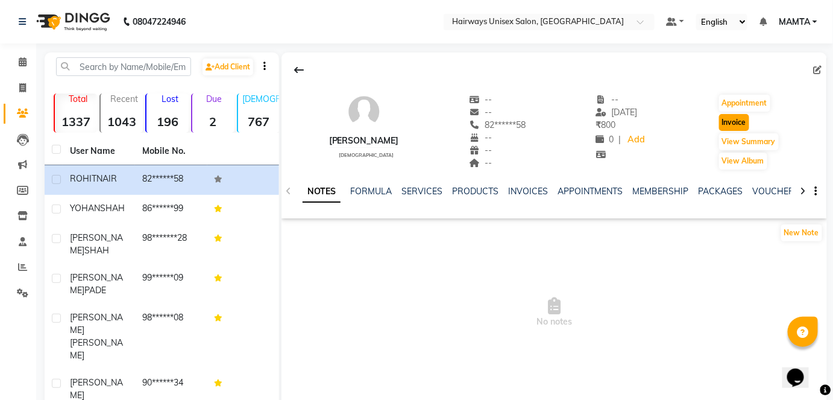
click at [733, 122] on button "Invoice" at bounding box center [734, 122] width 30 height 17
select select "service"
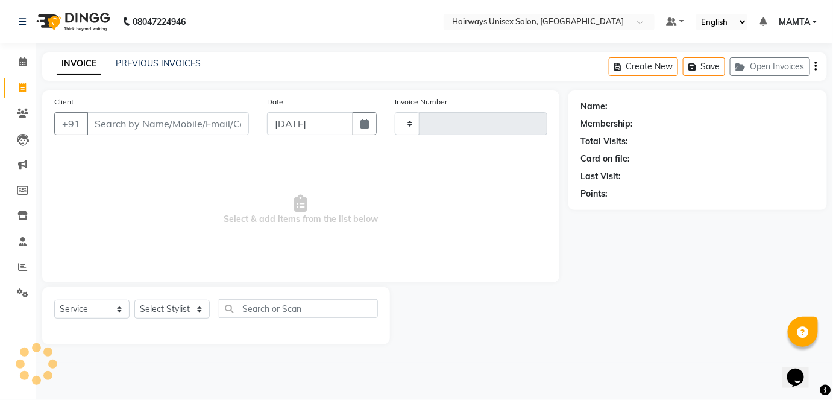
type input "1698"
select select "8320"
type input "82******58"
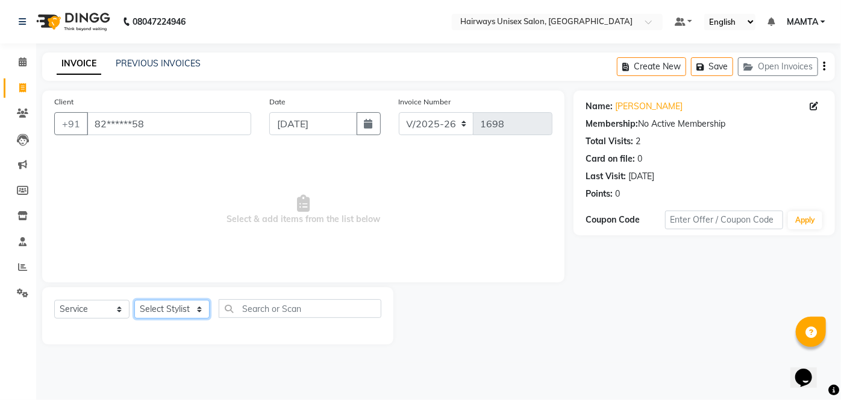
click at [160, 304] on select "Select Stylist [PERSON_NAME] [PERSON_NAME] [PERSON_NAME] MAMTA POOJA [PERSON_NA…" at bounding box center [171, 309] width 75 height 19
select select "80856"
click at [134, 300] on select "Select Stylist [PERSON_NAME] [PERSON_NAME] [PERSON_NAME] MAMTA POOJA [PERSON_NA…" at bounding box center [171, 309] width 75 height 19
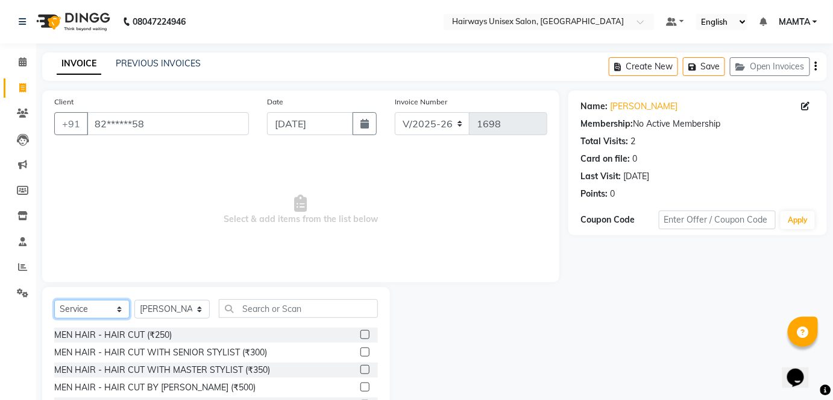
click at [95, 309] on select "Select Service Product Membership Package Voucher Prepaid Gift Card" at bounding box center [91, 309] width 75 height 19
click at [54, 300] on select "Select Service Product Membership Package Voucher Prepaid Gift Card" at bounding box center [91, 309] width 75 height 19
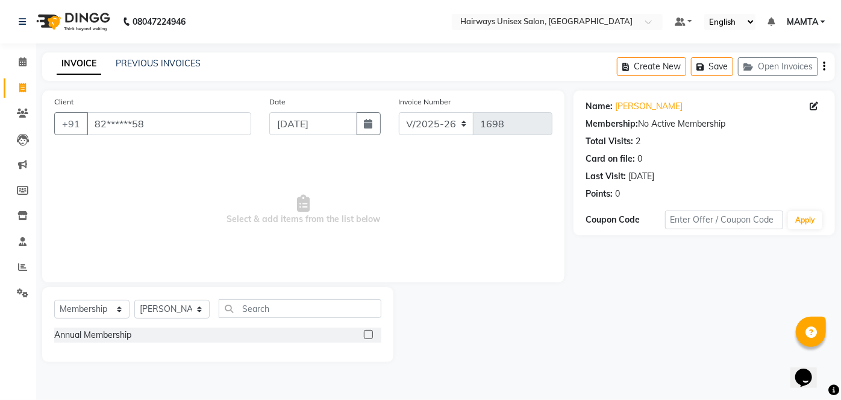
click at [369, 333] on label at bounding box center [368, 334] width 9 height 9
click at [369, 333] on input "checkbox" at bounding box center [368, 335] width 8 height 8
select select "select"
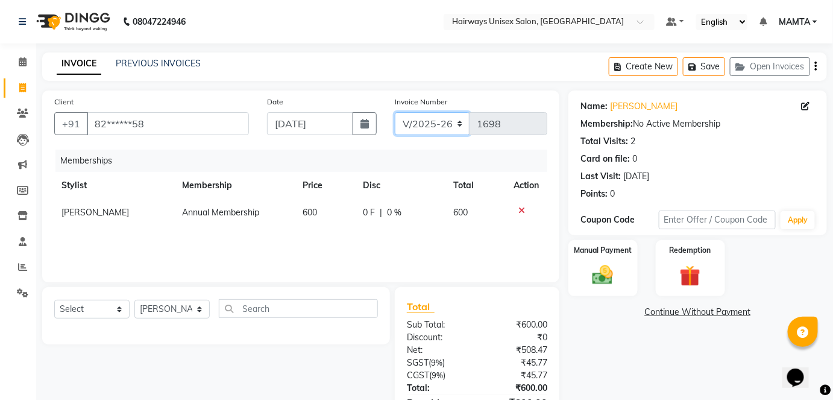
click at [418, 116] on select "INV/25-26 V/2025-26" at bounding box center [432, 123] width 75 height 23
select select "8645"
click at [395, 112] on select "INV/25-26 V/2025-26" at bounding box center [432, 123] width 75 height 23
type input "0596"
click at [817, 66] on button "button" at bounding box center [816, 66] width 2 height 28
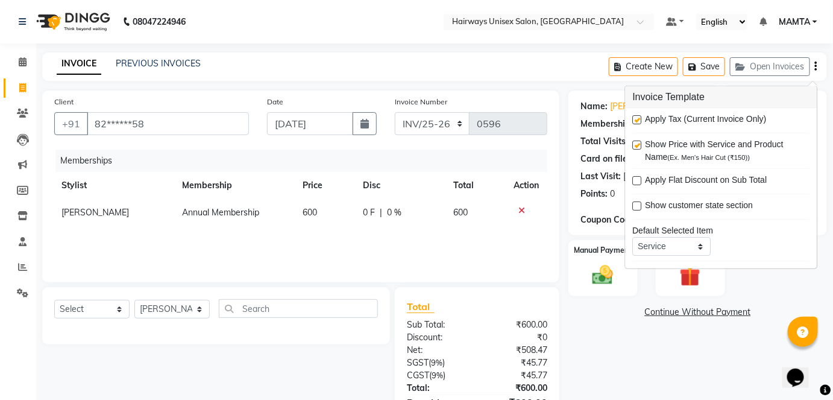
click at [641, 119] on label at bounding box center [637, 119] width 9 height 9
click at [641, 119] on input "checkbox" at bounding box center [637, 120] width 8 height 8
checkbox input "false"
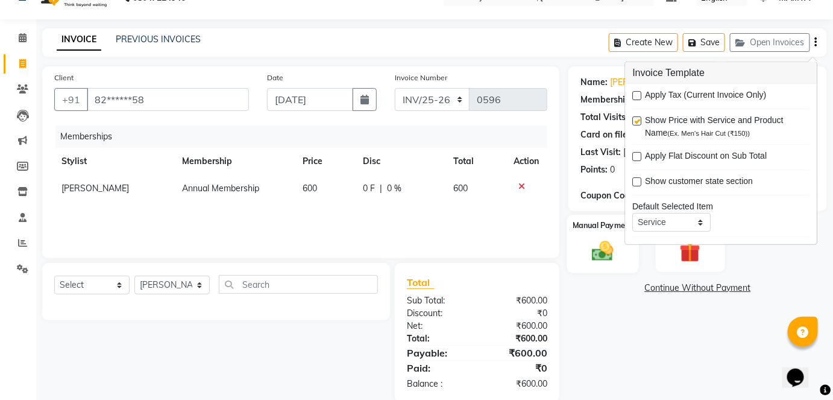
scroll to position [43, 0]
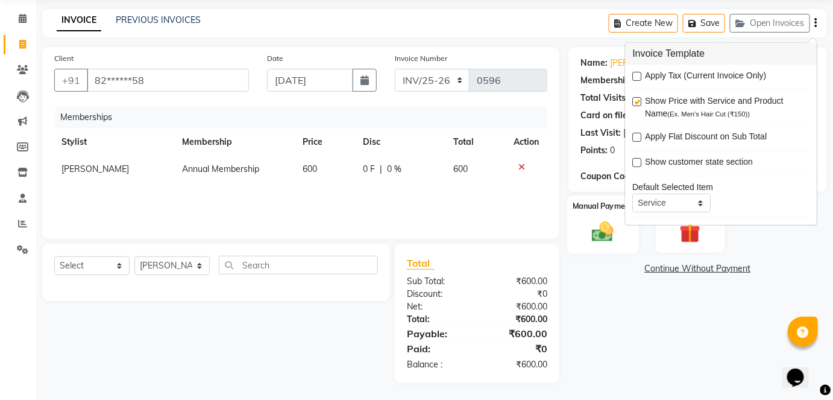
click at [606, 238] on img at bounding box center [602, 231] width 35 height 25
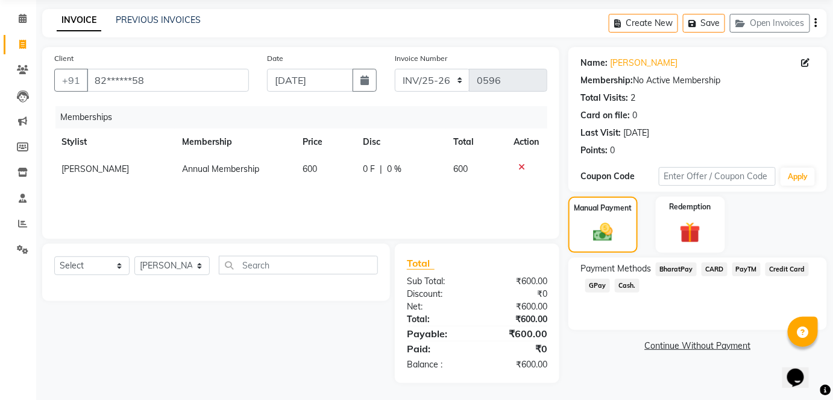
click at [619, 285] on span "Cash." at bounding box center [627, 285] width 25 height 14
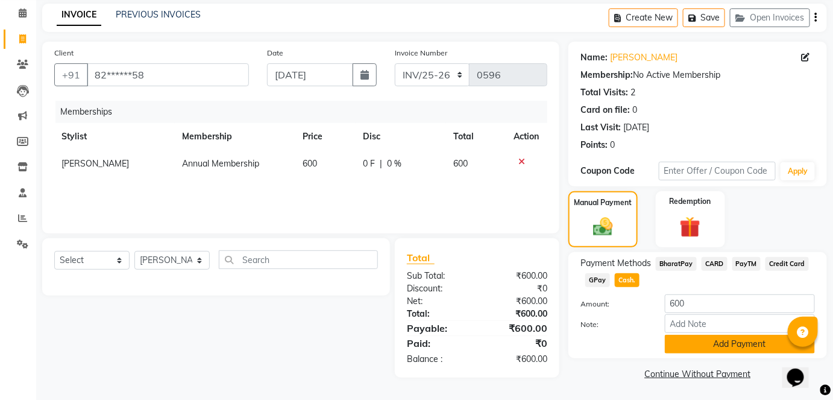
click at [701, 351] on button "Add Payment" at bounding box center [740, 343] width 150 height 19
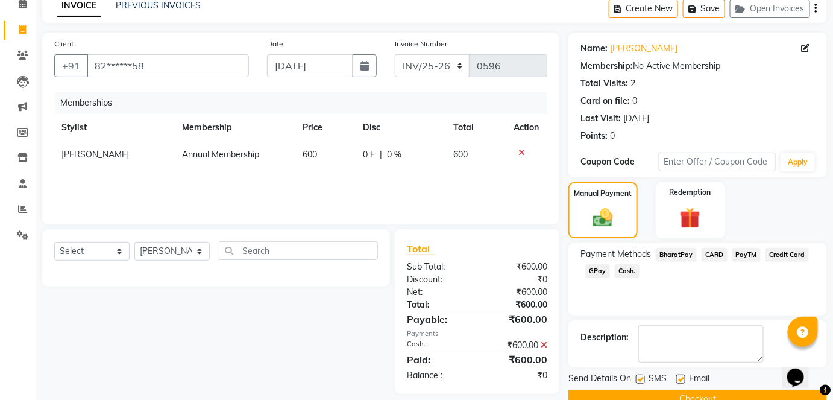
scroll to position [83, 0]
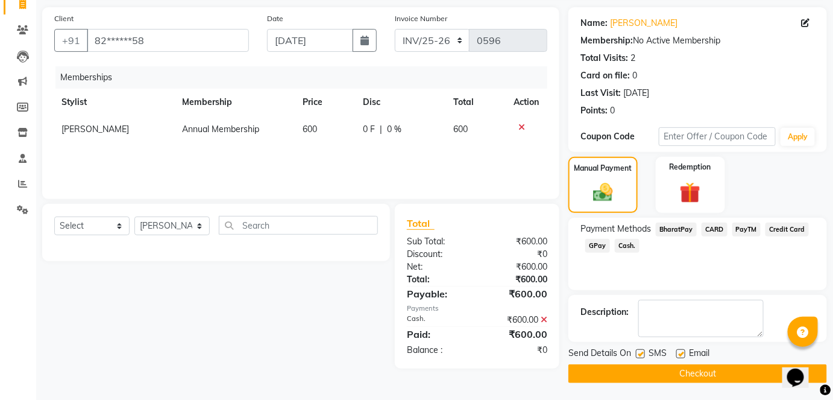
click at [639, 370] on button "Checkout" at bounding box center [697, 373] width 259 height 19
